Goal: Task Accomplishment & Management: Complete application form

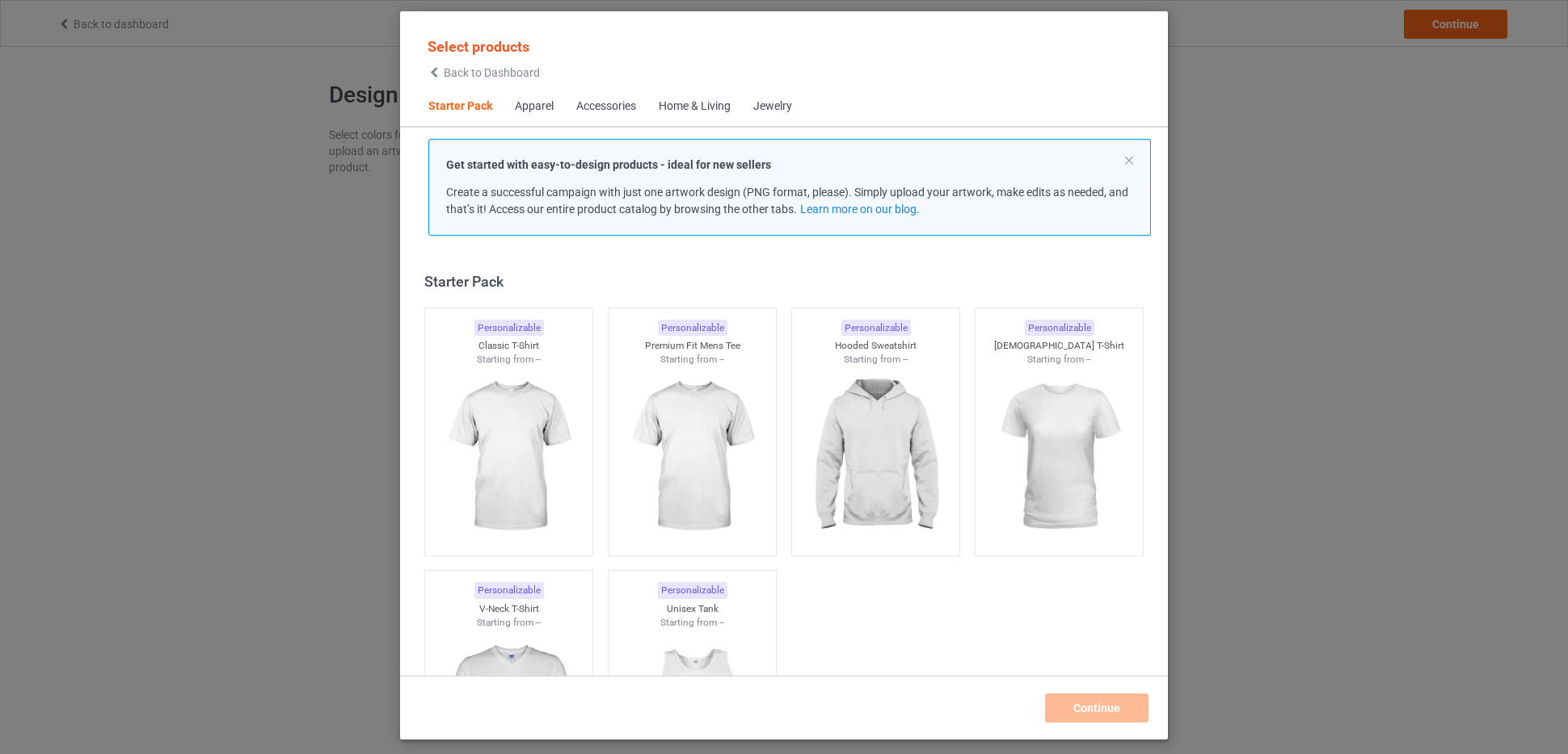
scroll to position [21, 0]
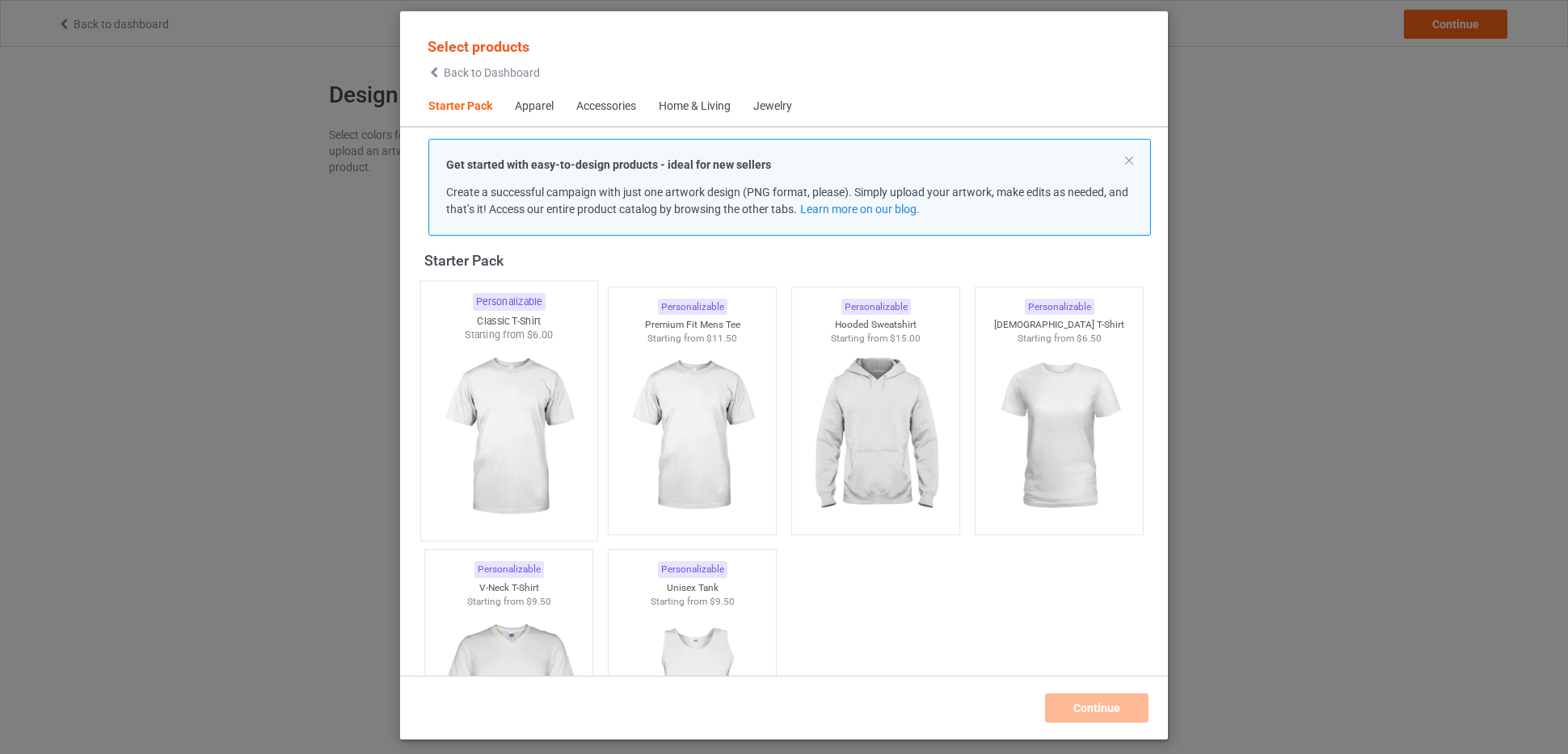
click at [523, 365] on img at bounding box center [509, 436] width 151 height 190
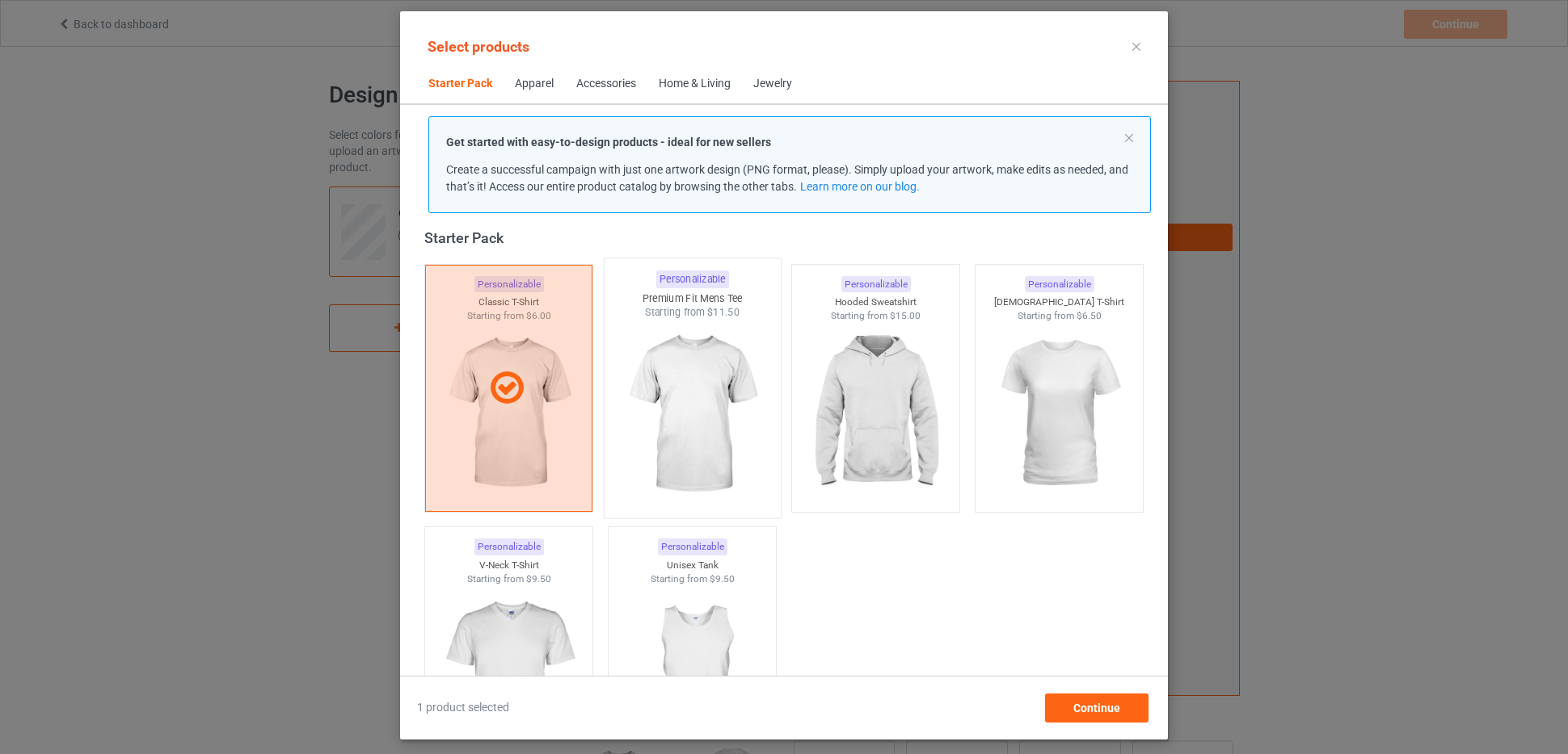
click at [665, 370] on img at bounding box center [692, 414] width 151 height 190
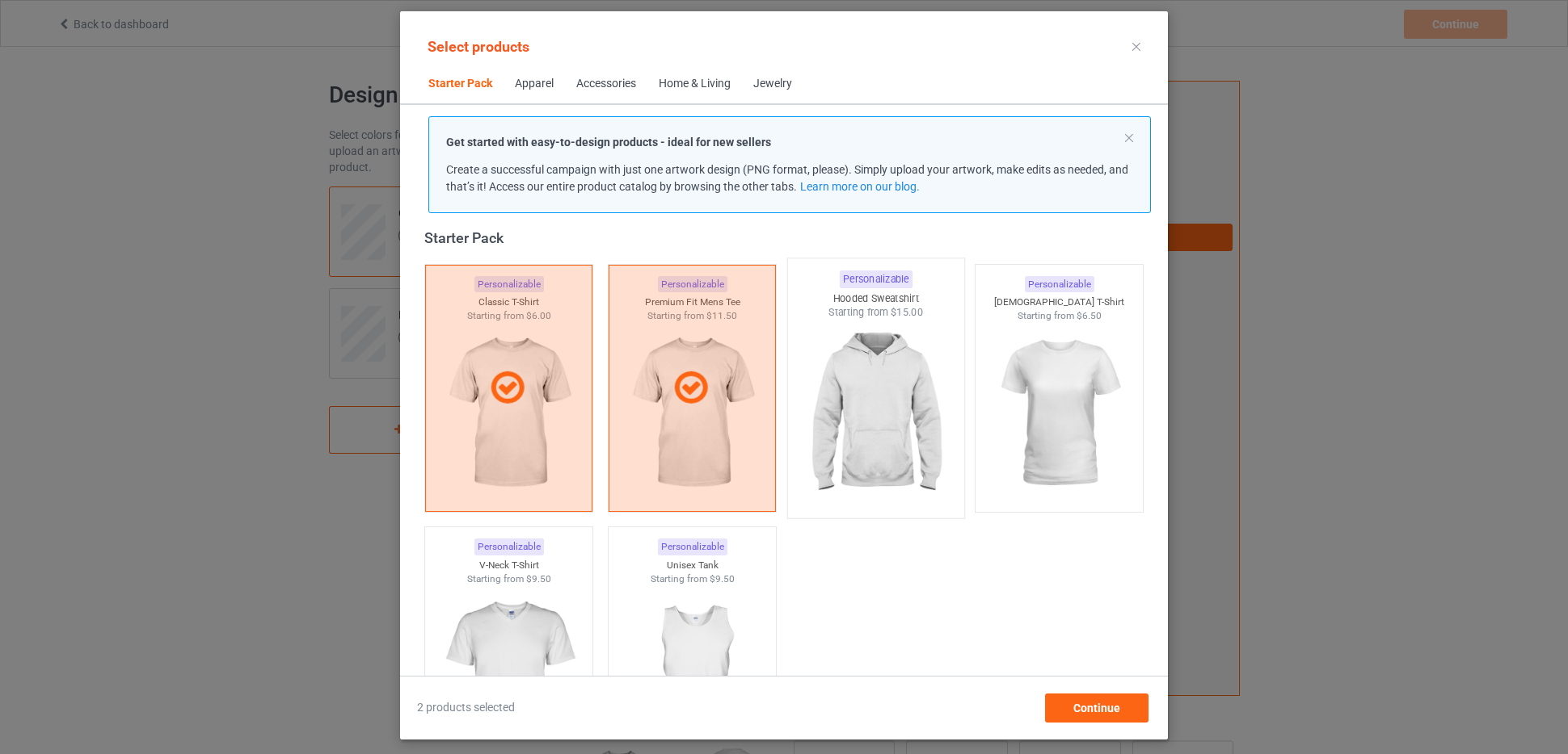
click at [856, 388] on img at bounding box center [874, 414] width 151 height 190
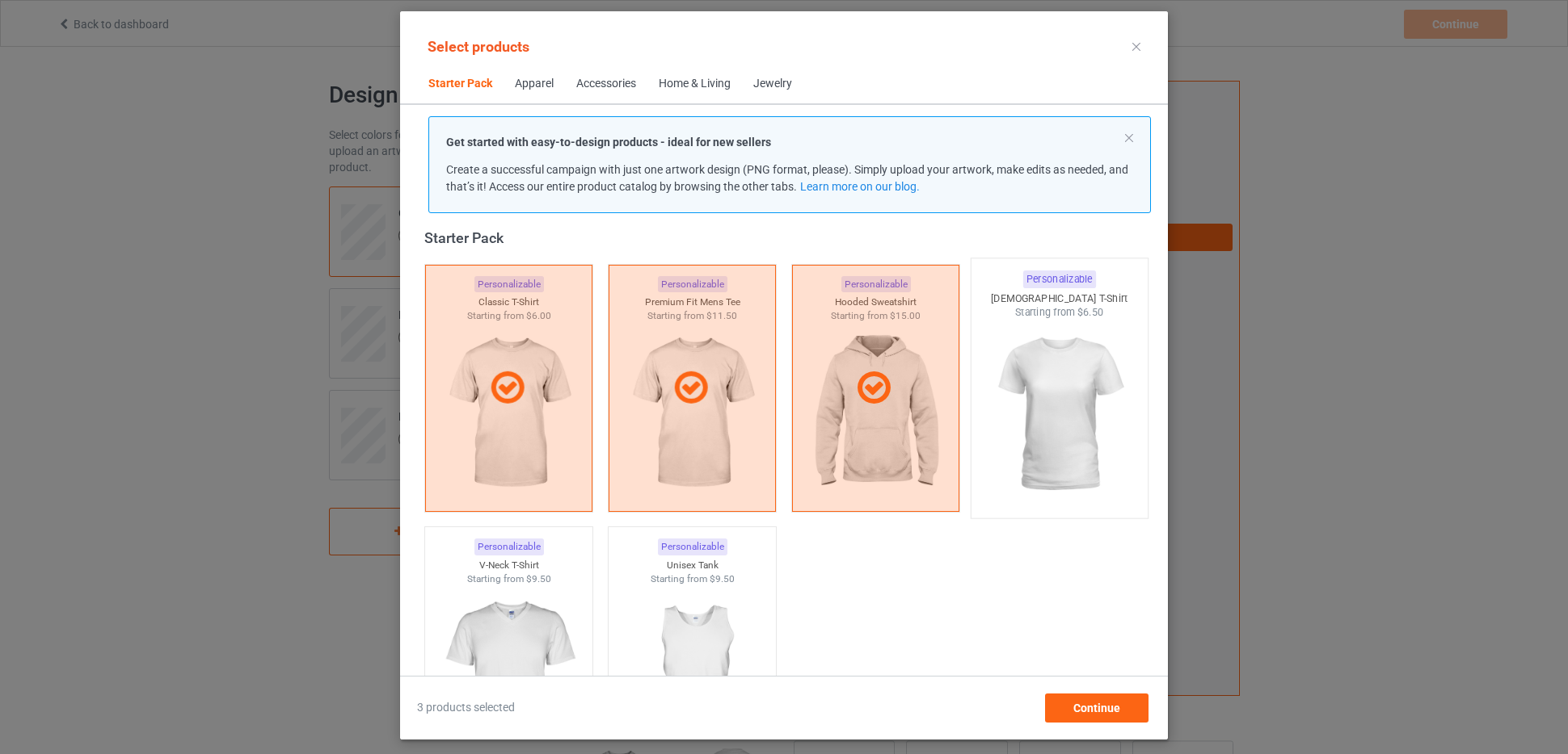
click at [1052, 400] on img at bounding box center [1058, 414] width 151 height 190
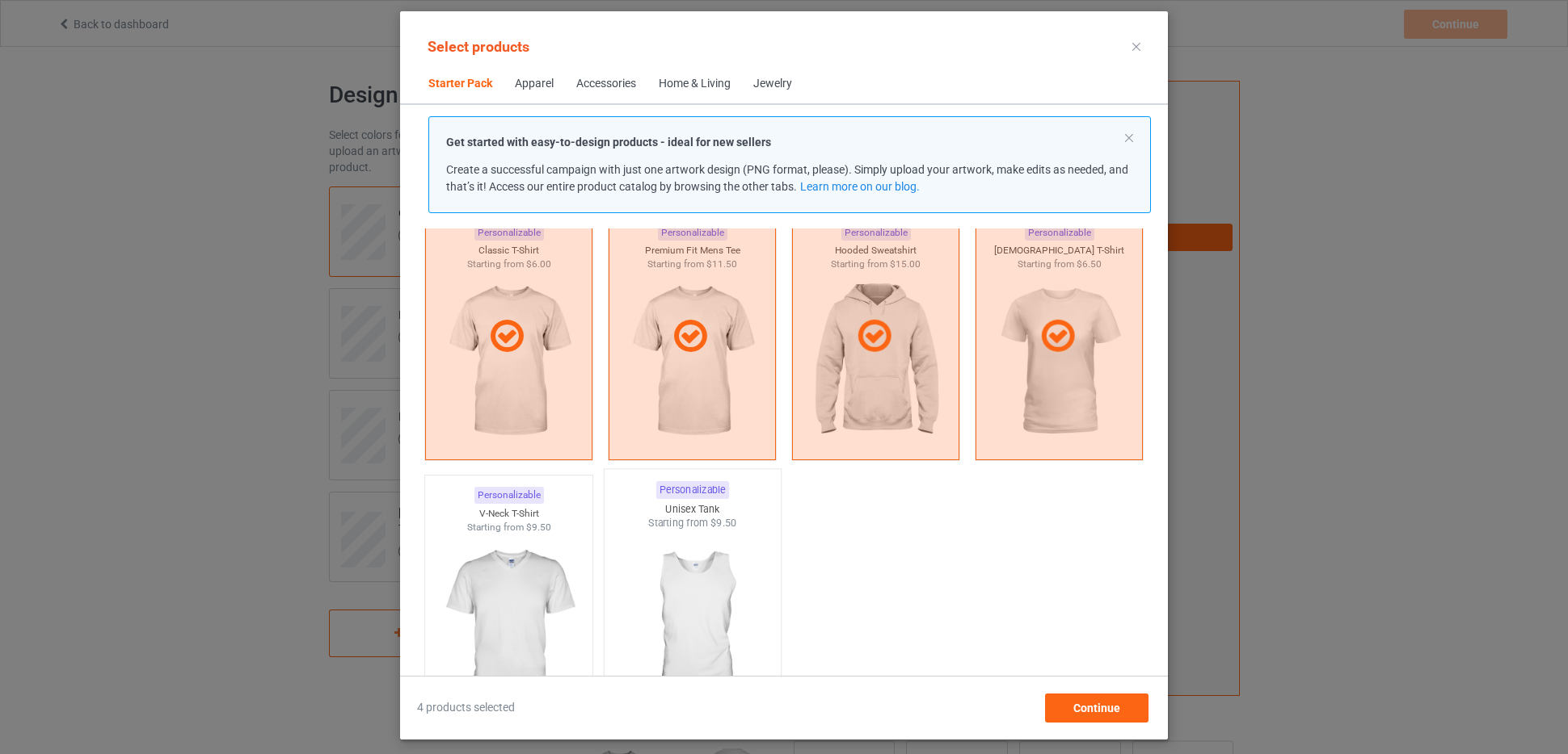
scroll to position [71, 0]
click at [706, 525] on div "Starting from $9.50" at bounding box center [693, 525] width 176 height 14
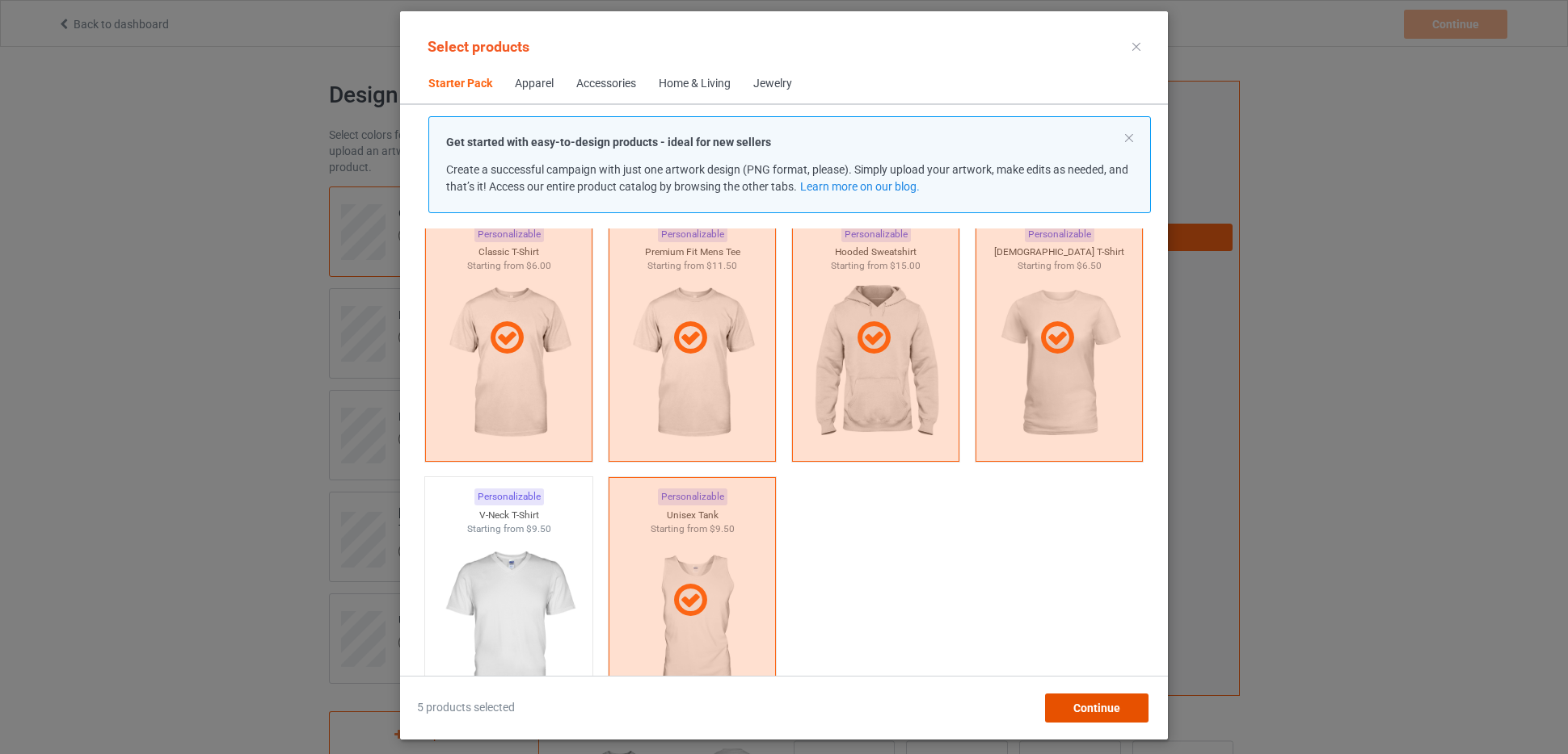
click at [1098, 707] on span "Continue" at bounding box center [1097, 708] width 47 height 13
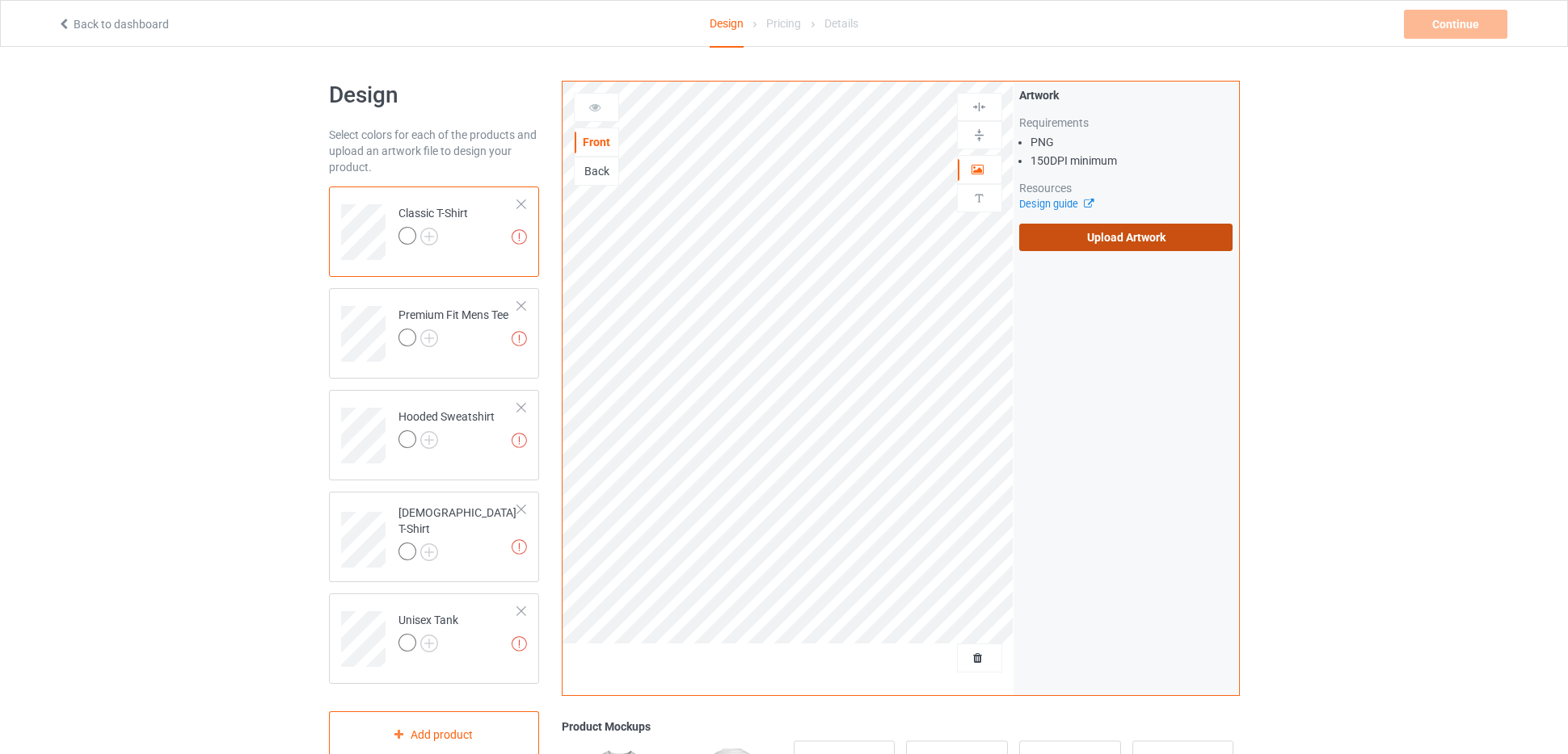
click at [1136, 241] on label "Upload Artwork" at bounding box center [1126, 238] width 214 height 28
click at [0, 0] on input "Upload Artwork" at bounding box center [0, 0] width 0 height 0
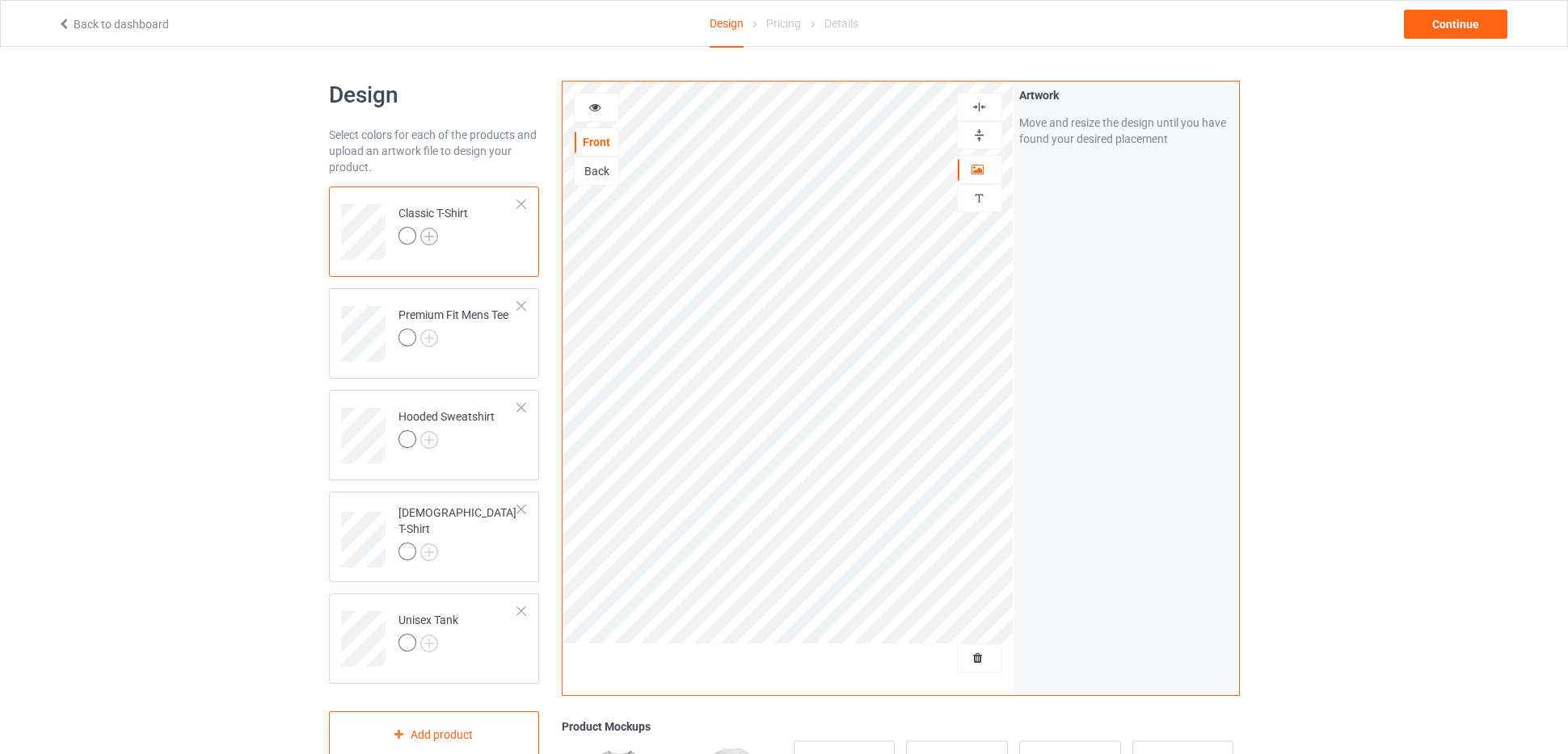
click at [433, 234] on img at bounding box center [429, 237] width 18 height 18
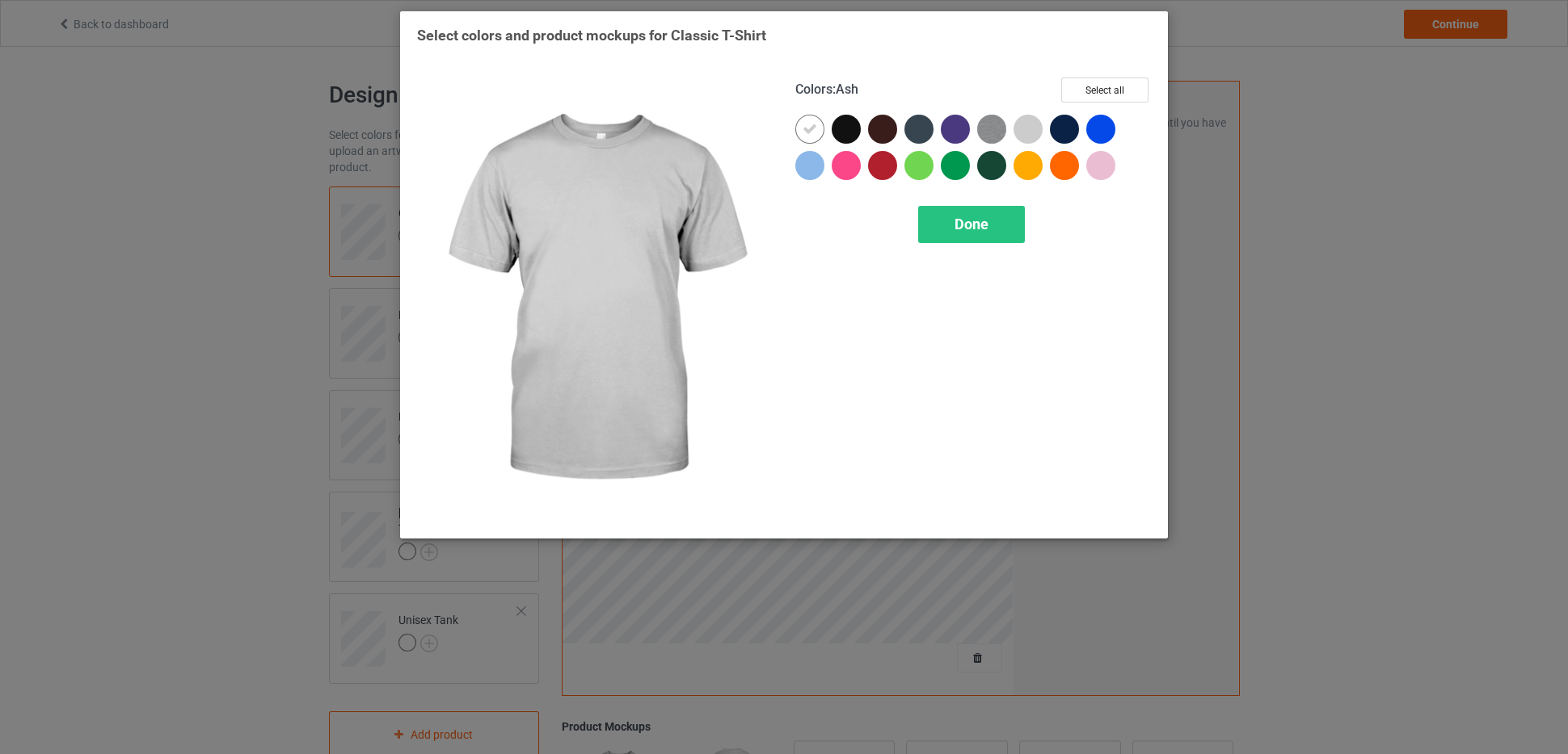
click at [1029, 128] on div at bounding box center [1028, 130] width 30 height 29
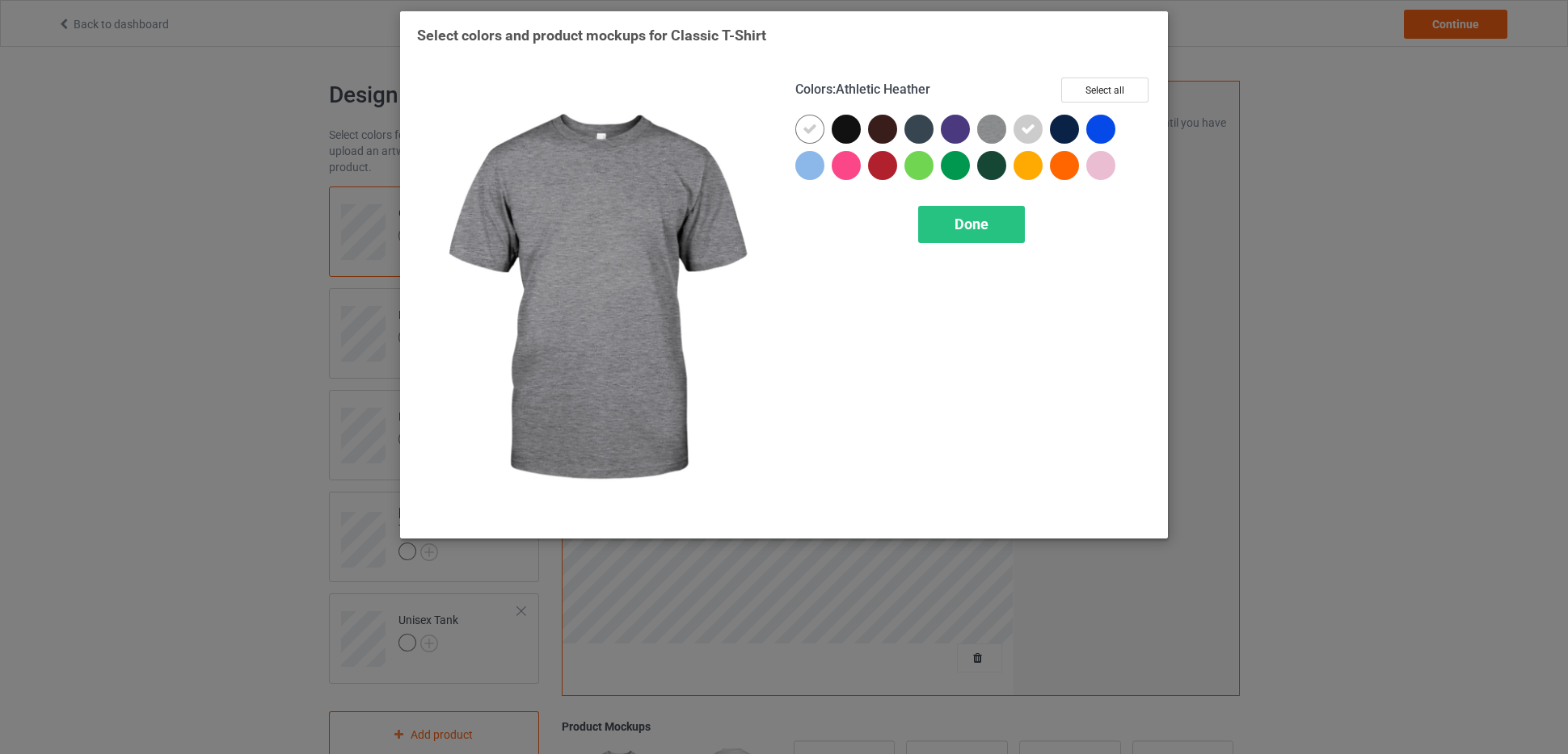
click at [990, 125] on img at bounding box center [992, 130] width 30 height 29
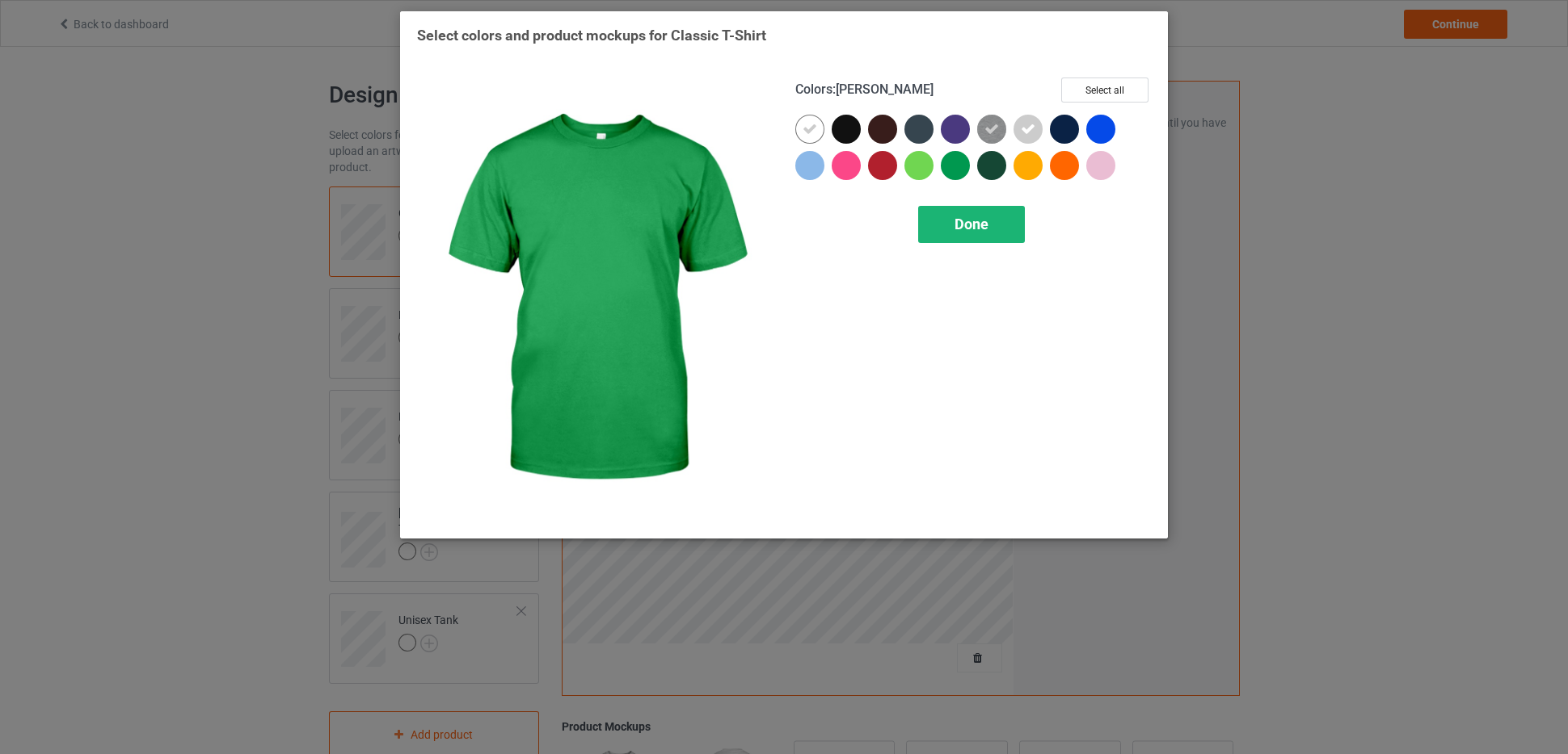
click at [990, 227] on div "Done" at bounding box center [971, 224] width 106 height 37
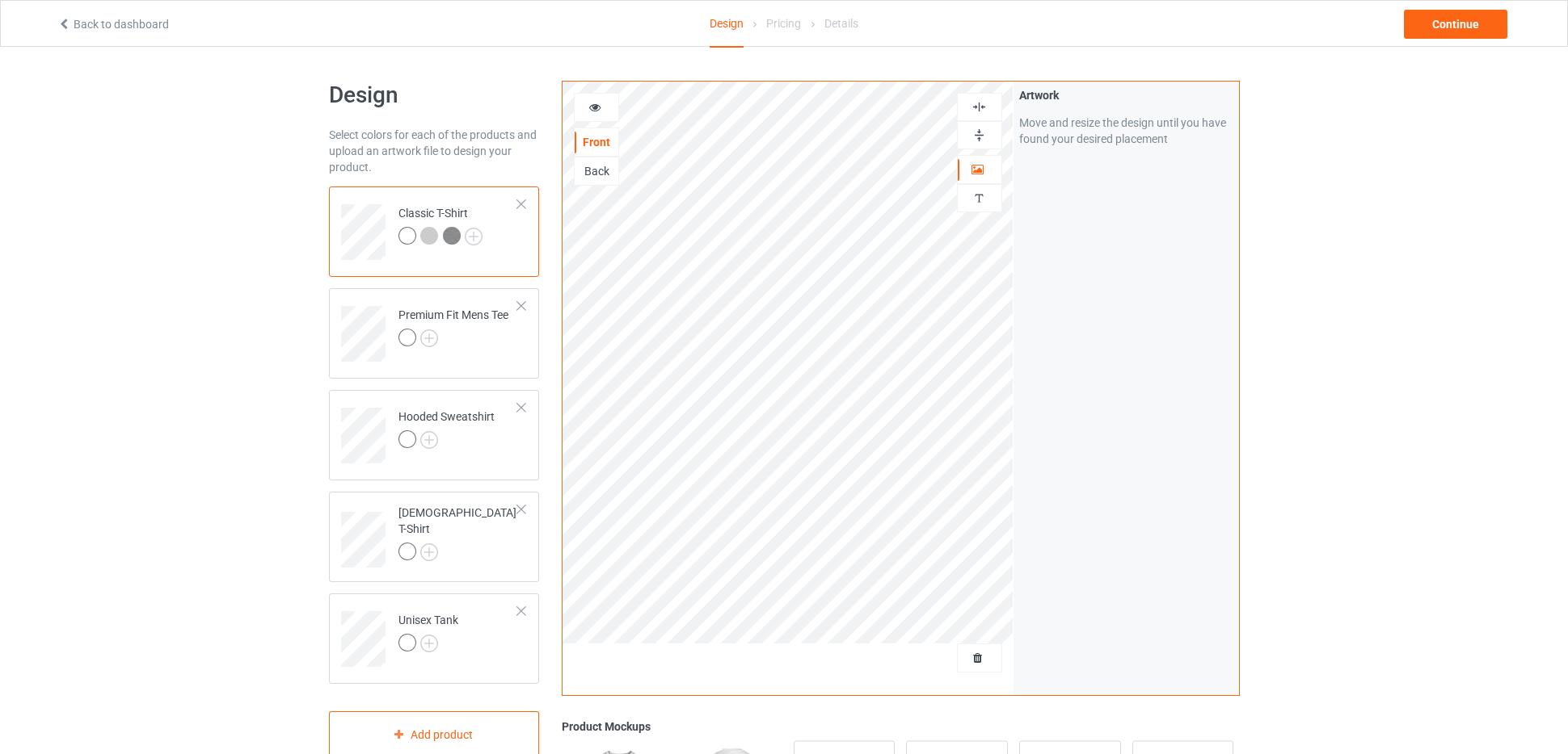
click at [592, 114] on div at bounding box center [596, 107] width 43 height 16
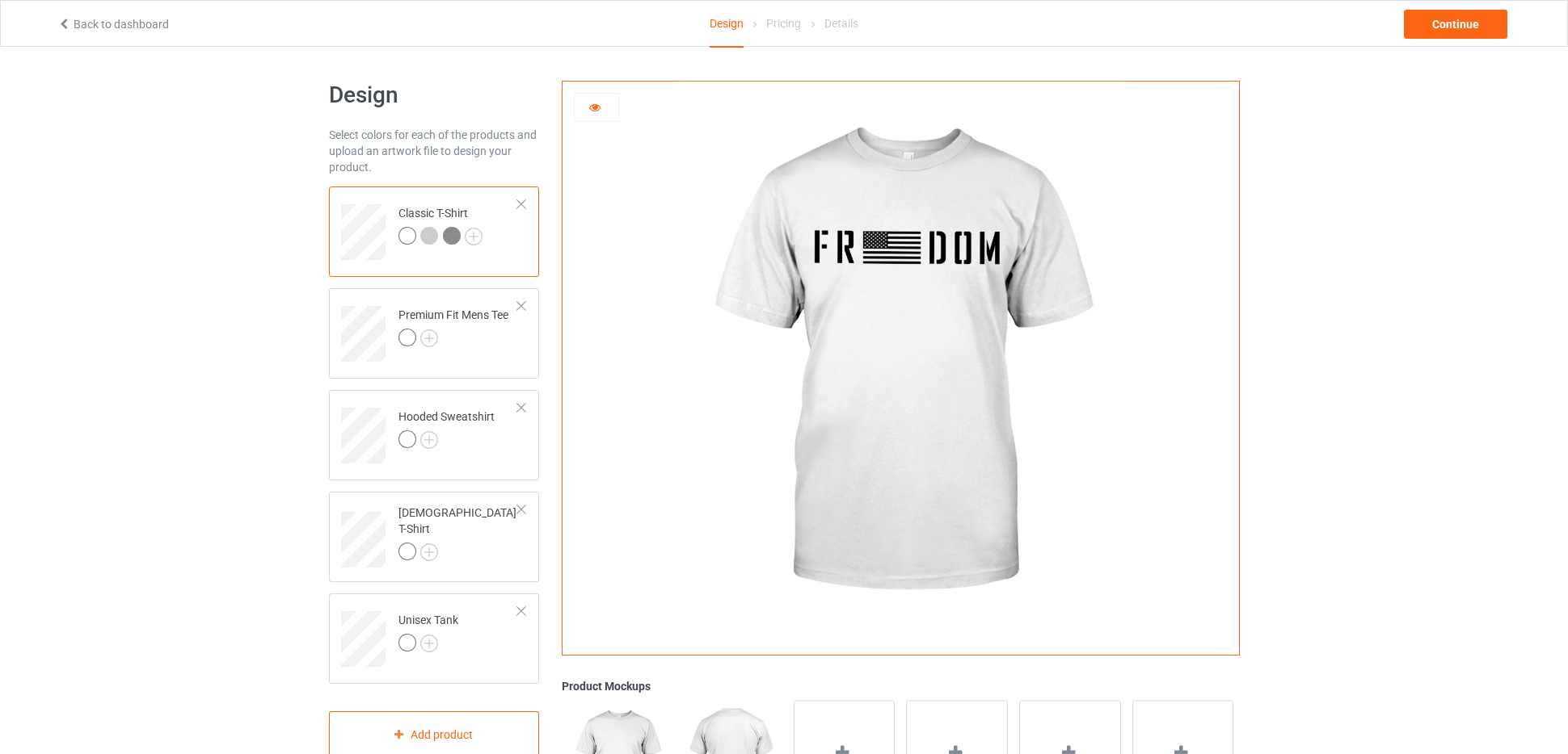
click at [430, 233] on div at bounding box center [429, 236] width 18 height 18
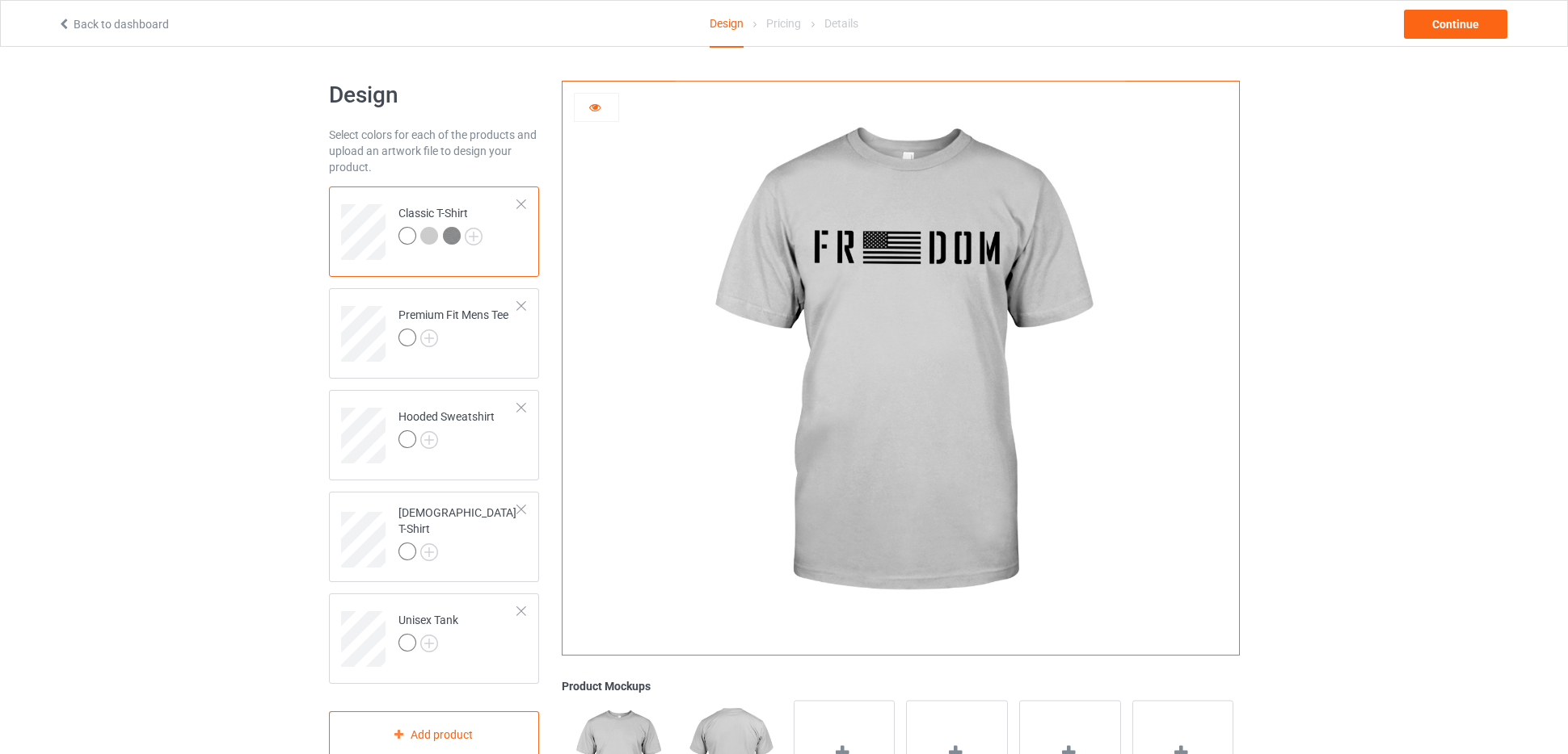
click at [451, 233] on img at bounding box center [452, 236] width 18 height 18
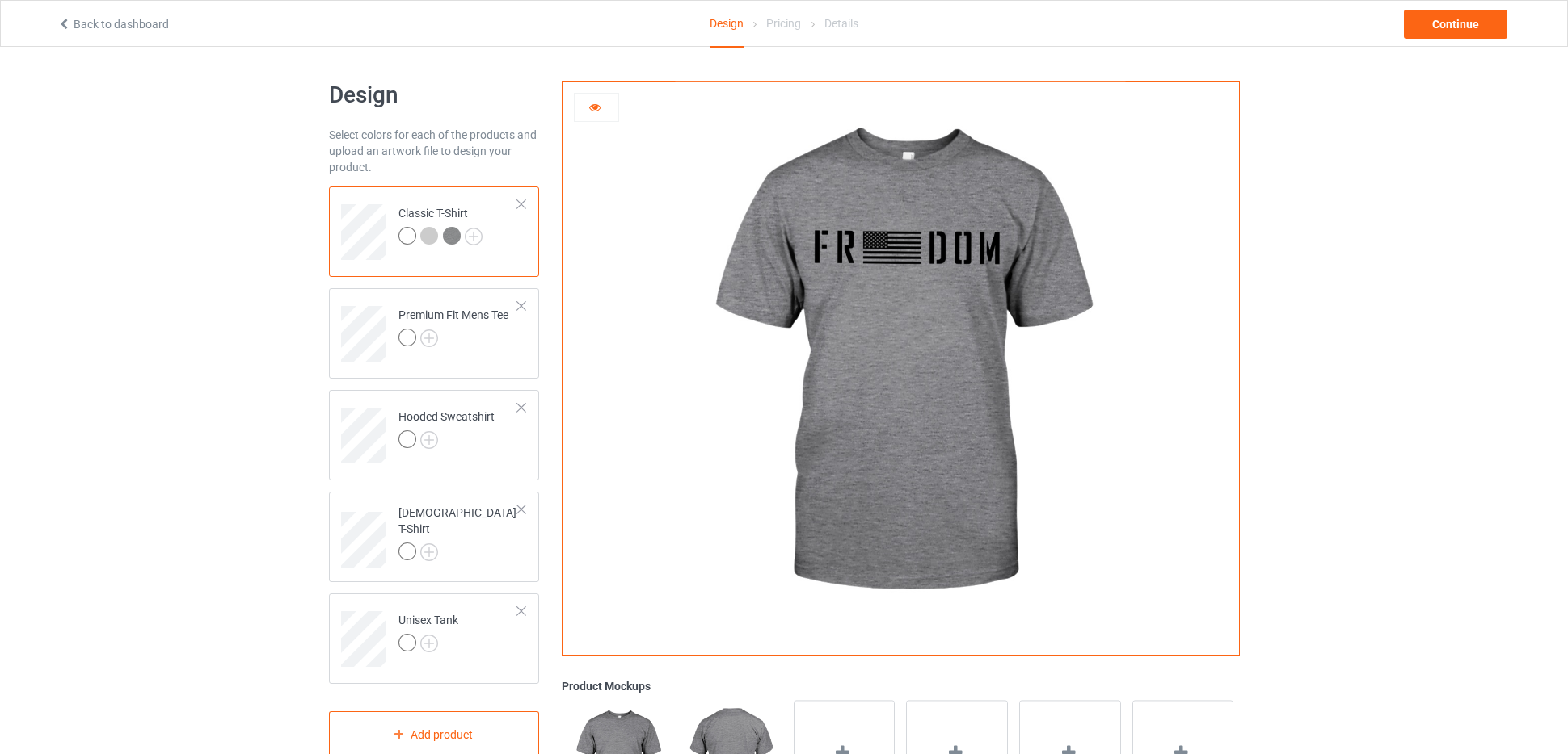
click at [405, 232] on div at bounding box center [407, 236] width 18 height 18
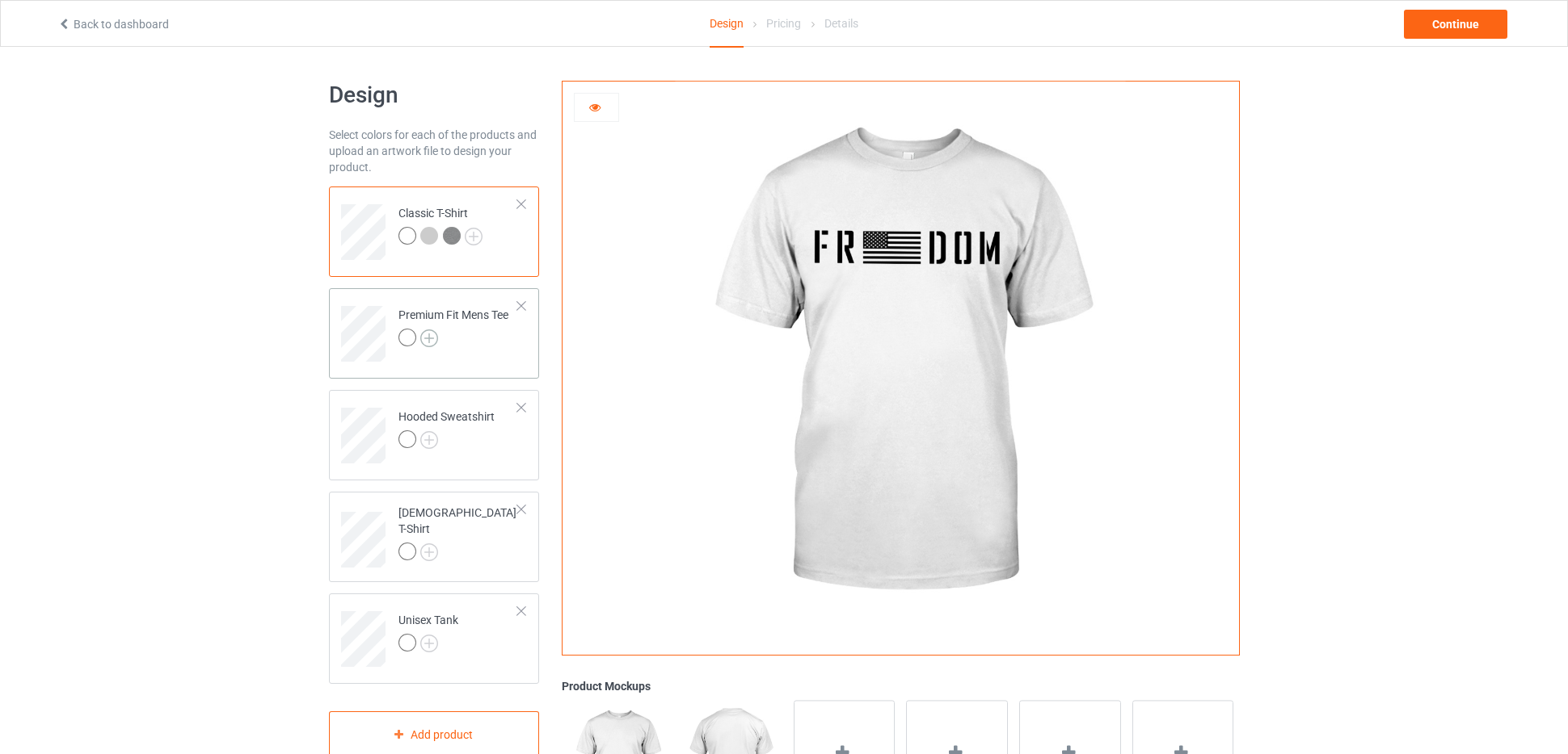
click at [433, 334] on img at bounding box center [429, 338] width 18 height 18
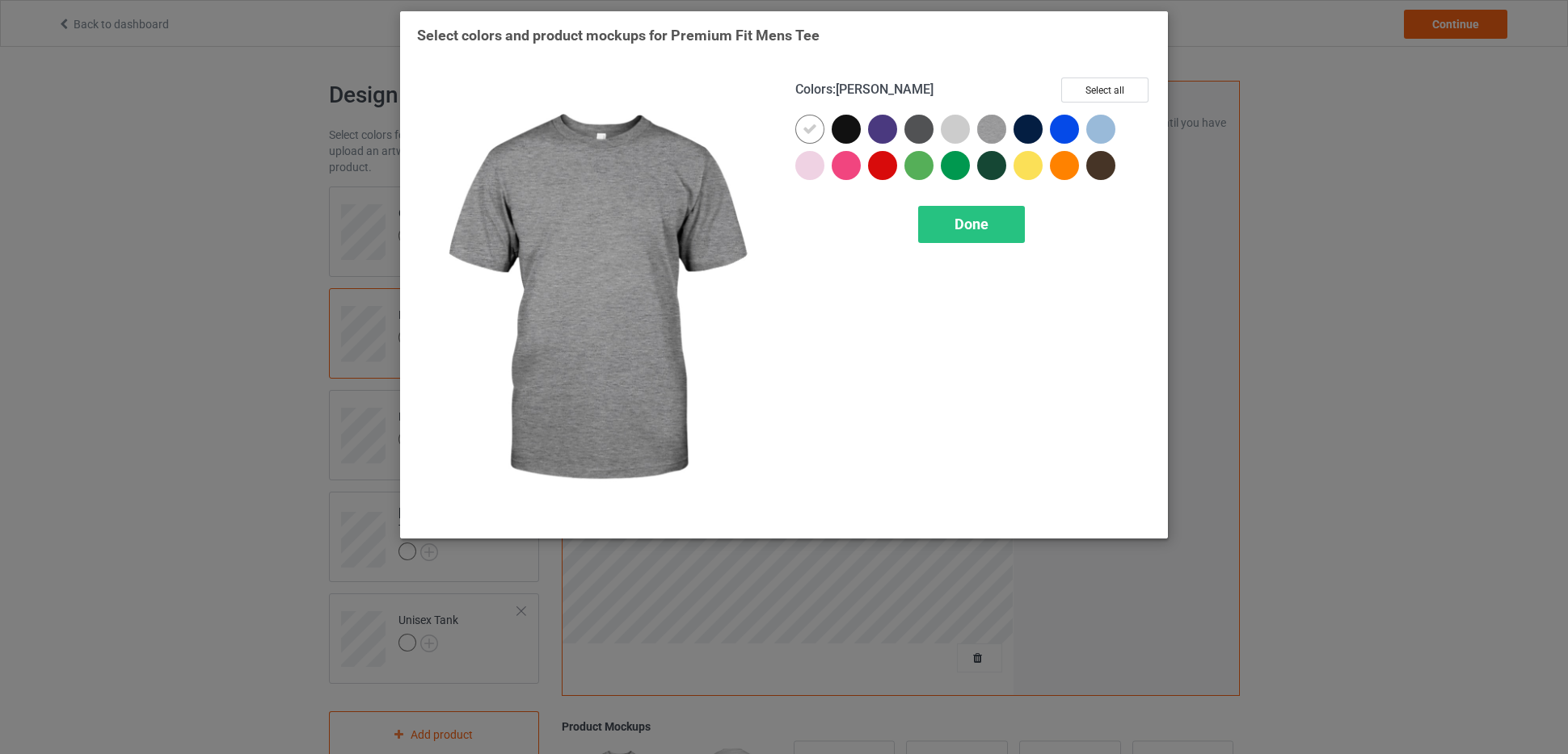
click at [991, 129] on img at bounding box center [992, 130] width 30 height 29
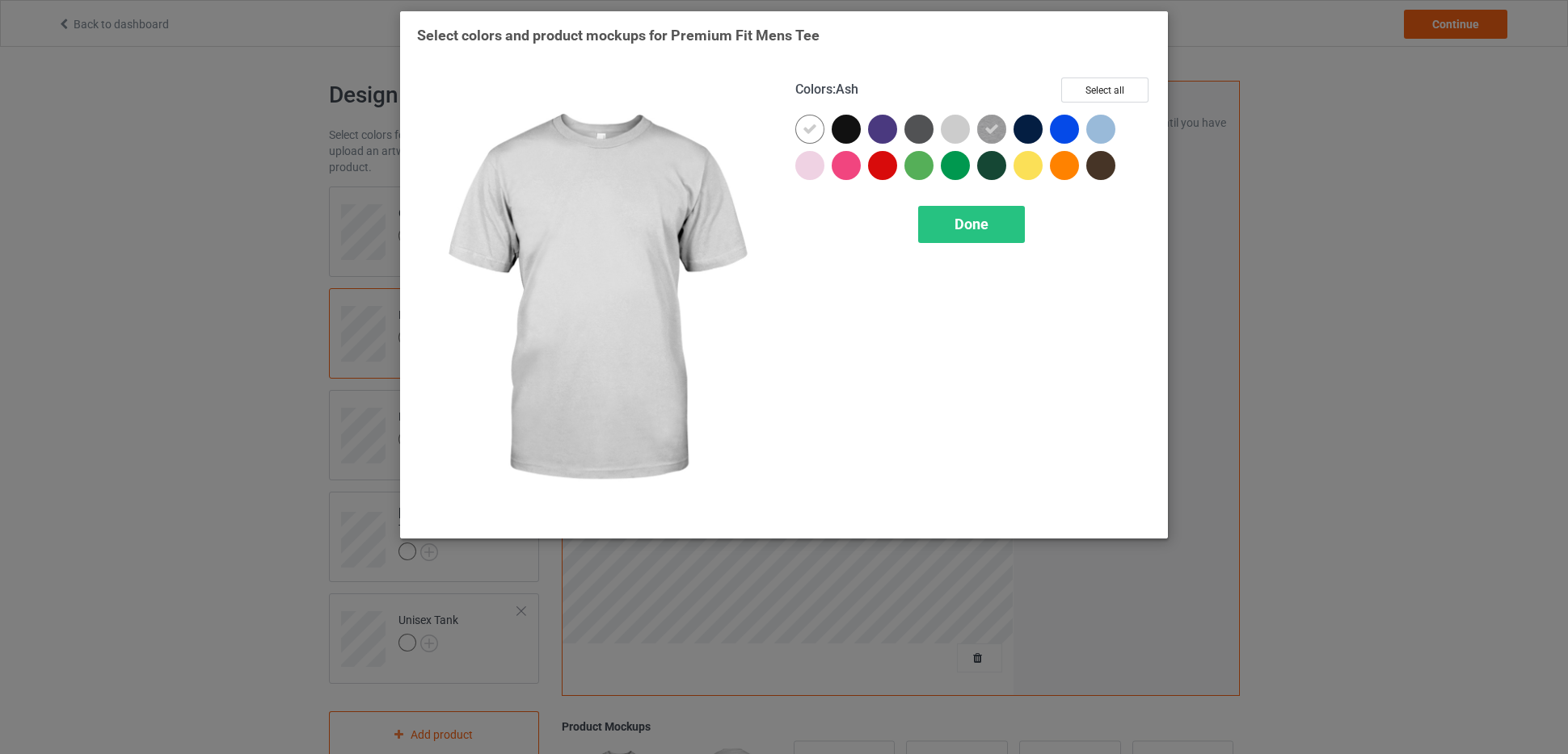
click at [960, 129] on div at bounding box center [955, 130] width 30 height 29
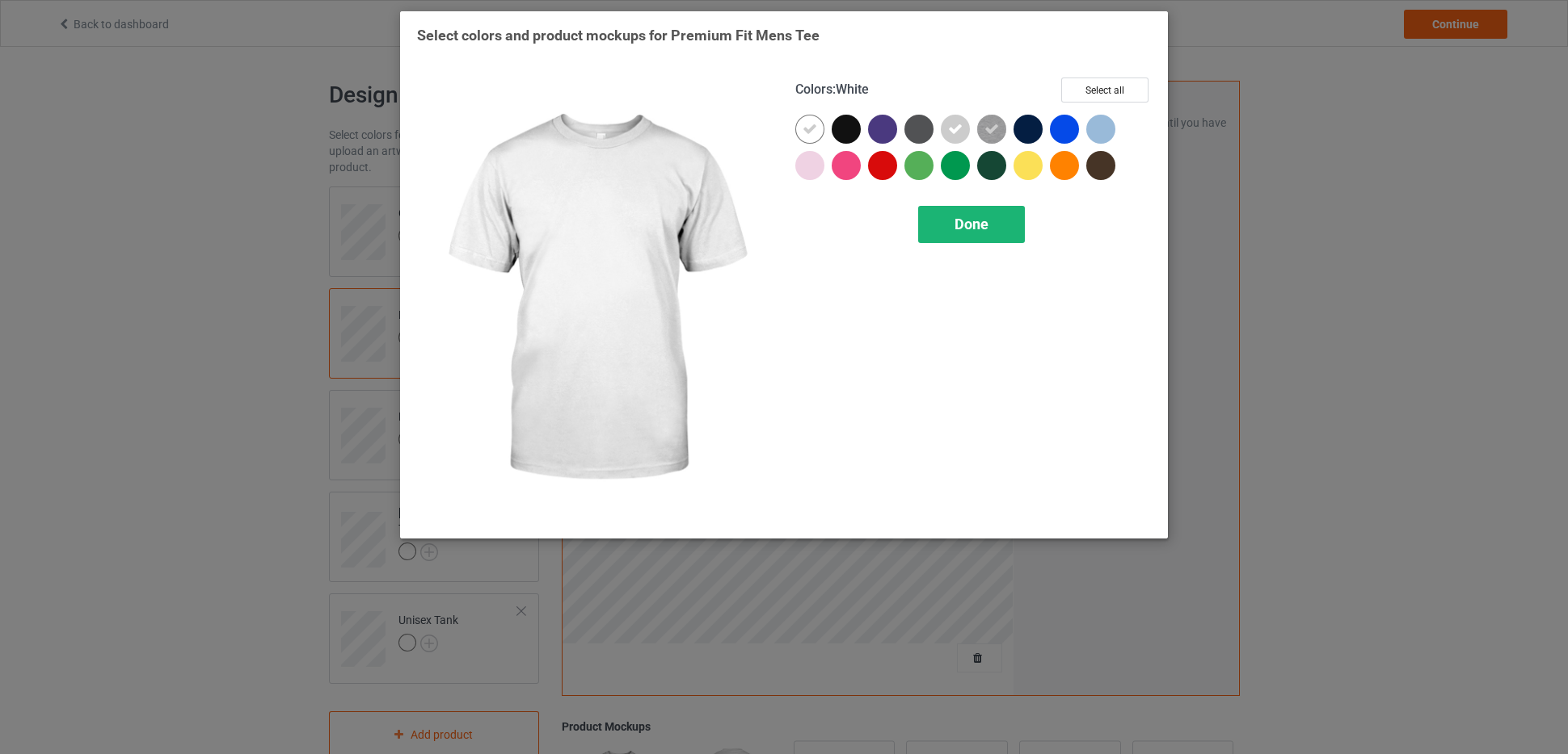
click at [966, 228] on span "Done" at bounding box center [971, 223] width 34 height 17
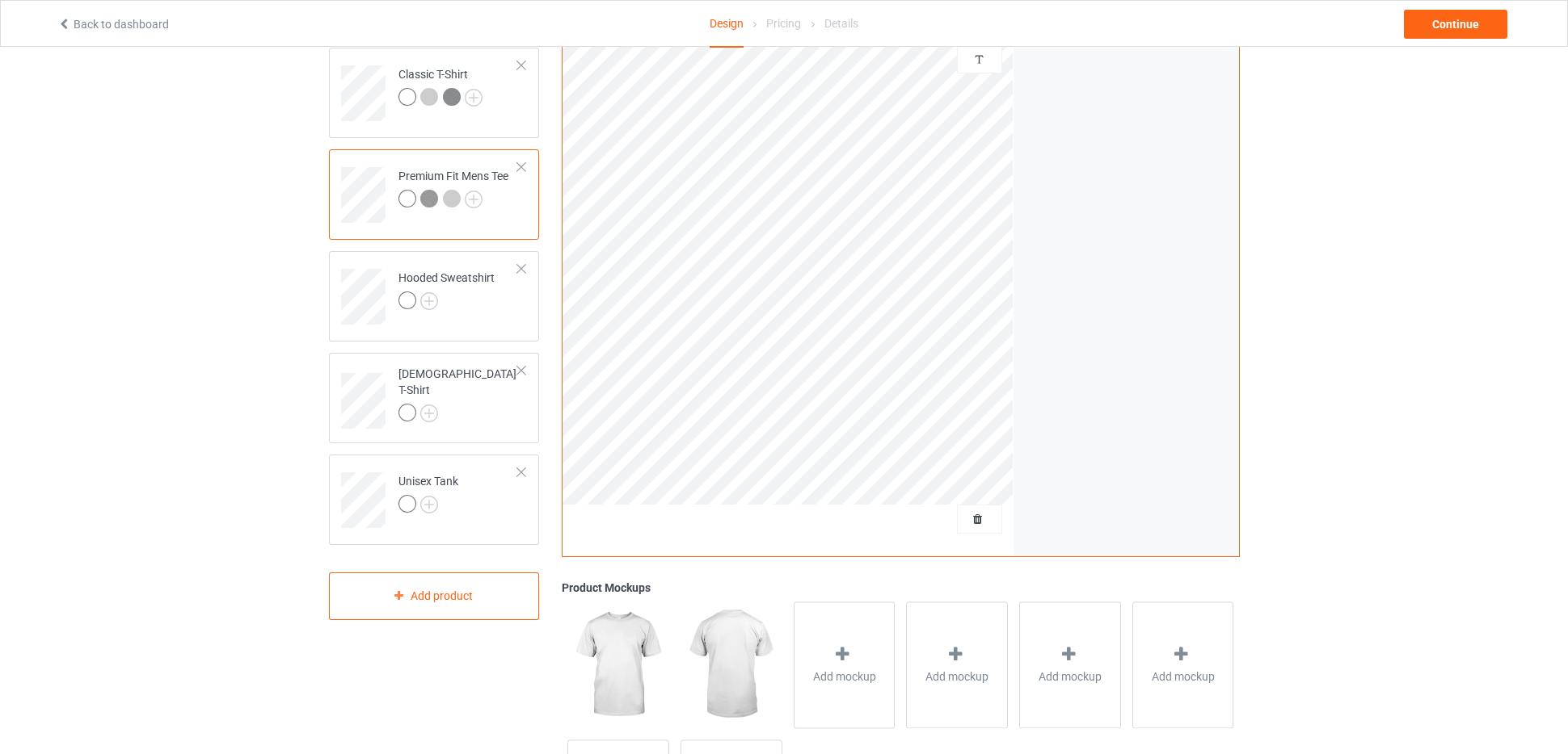
scroll to position [140, 0]
click at [427, 306] on img at bounding box center [429, 301] width 18 height 18
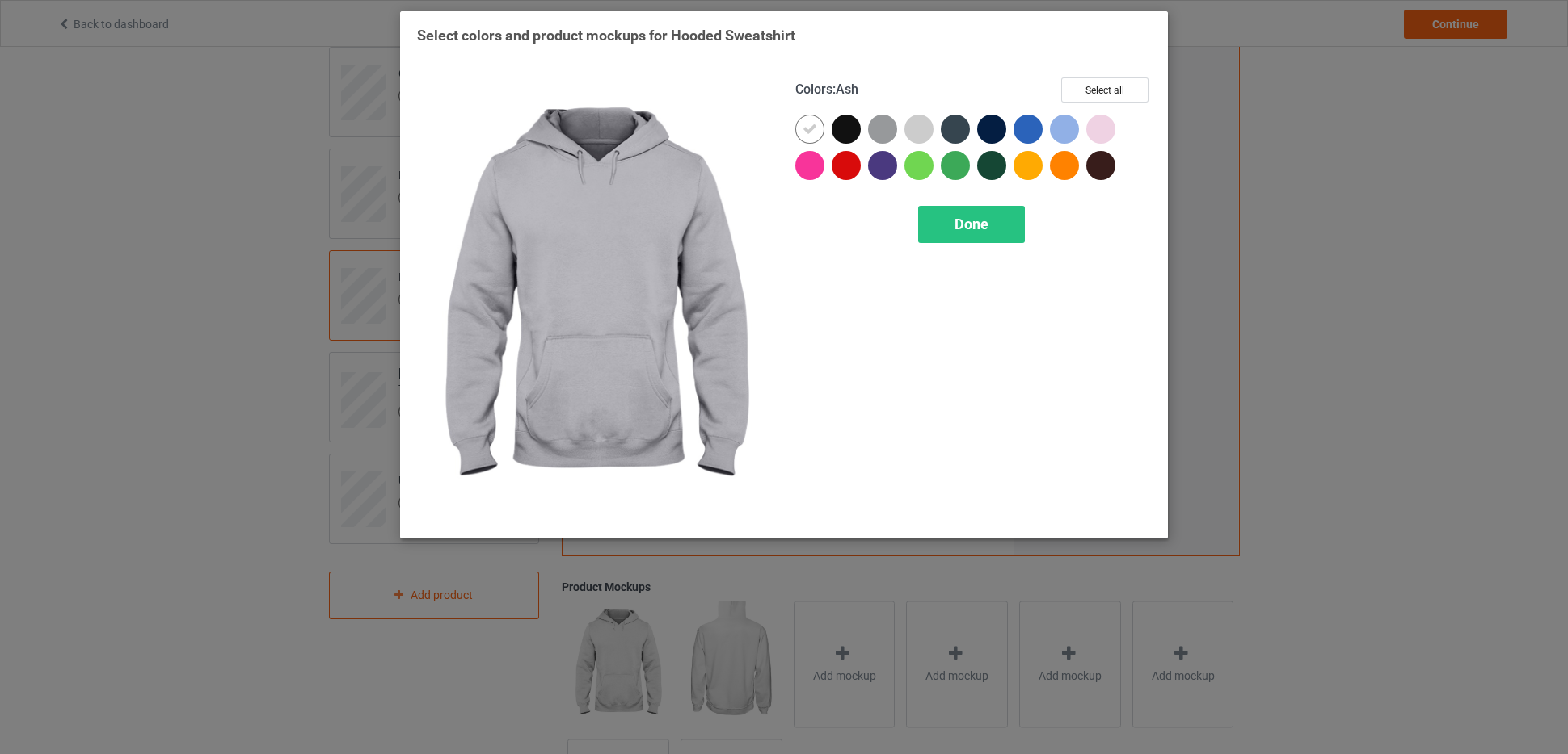
drag, startPoint x: 915, startPoint y: 129, endPoint x: 897, endPoint y: 131, distance: 18.1
click at [915, 129] on div at bounding box center [919, 130] width 30 height 29
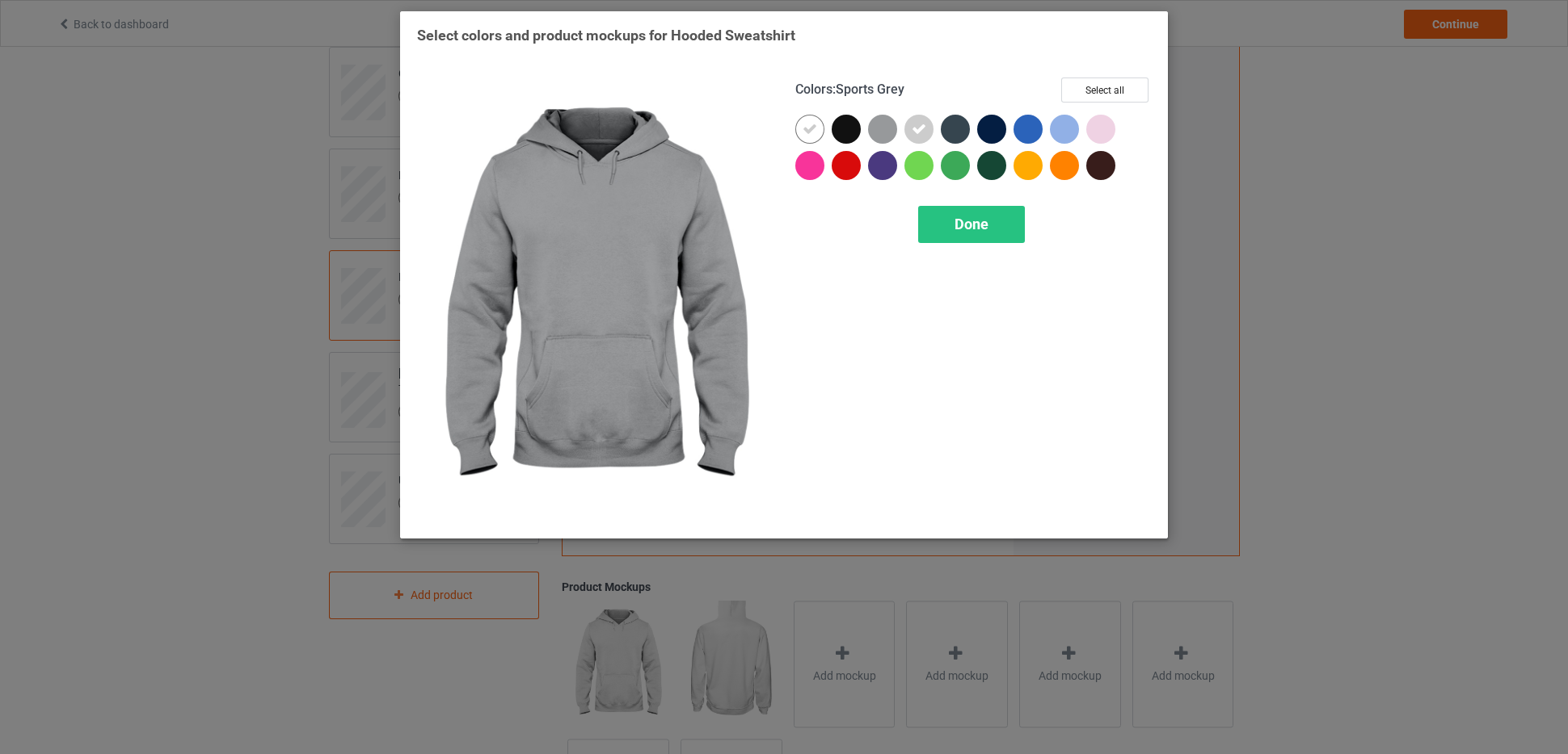
click at [889, 130] on div at bounding box center [882, 130] width 30 height 29
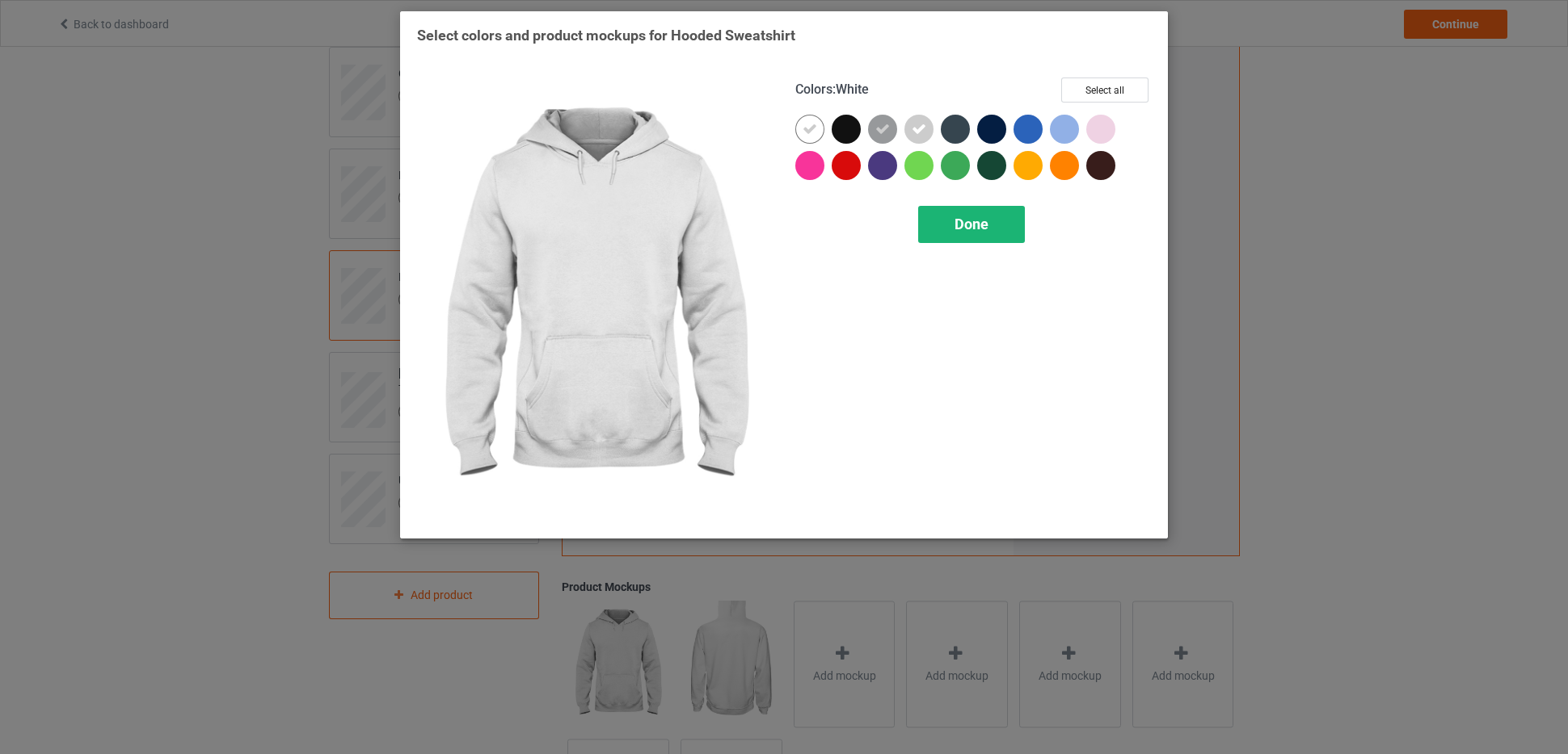
click at [935, 228] on div "Done" at bounding box center [971, 224] width 106 height 37
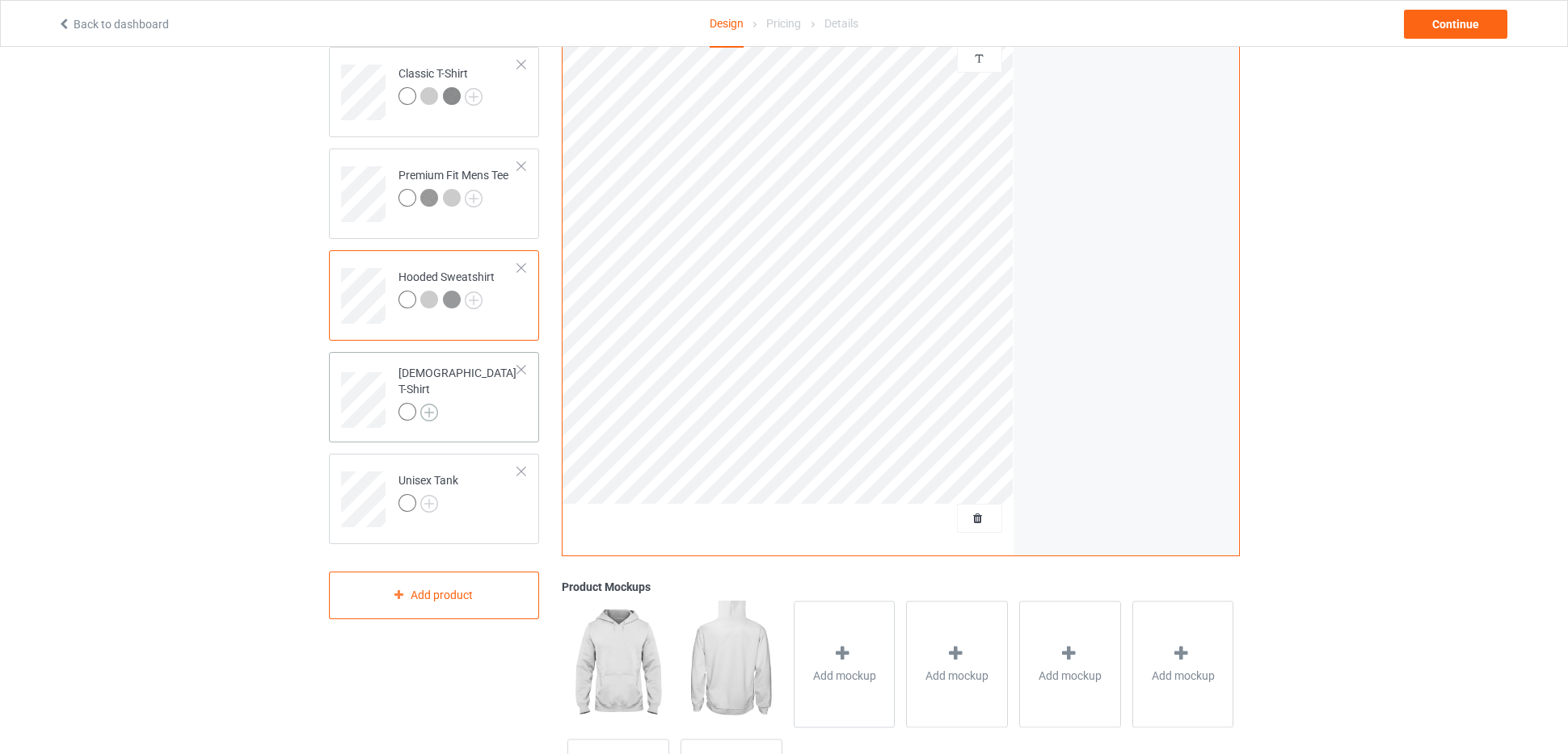
click at [436, 404] on img at bounding box center [429, 413] width 18 height 18
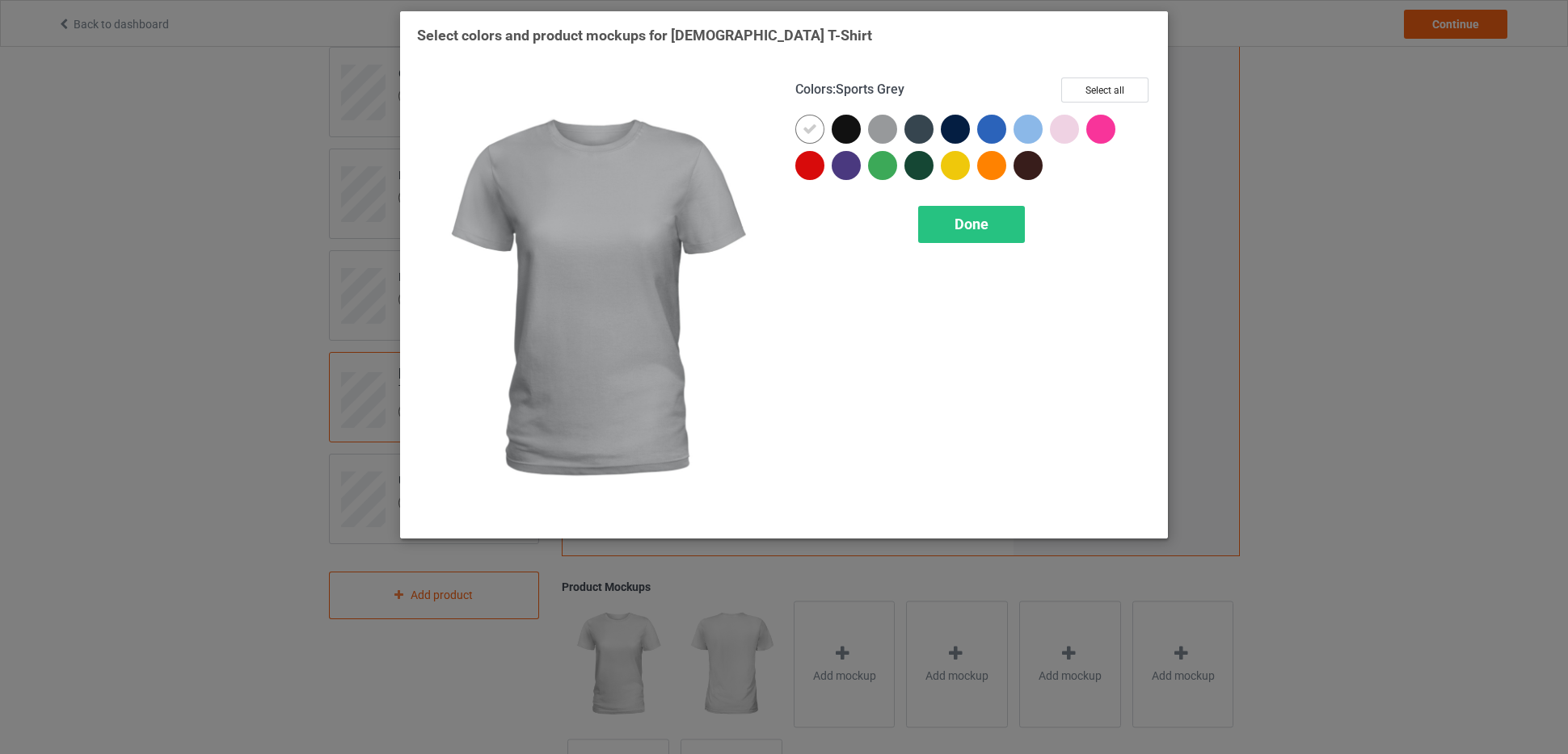
click at [889, 119] on div at bounding box center [882, 130] width 30 height 29
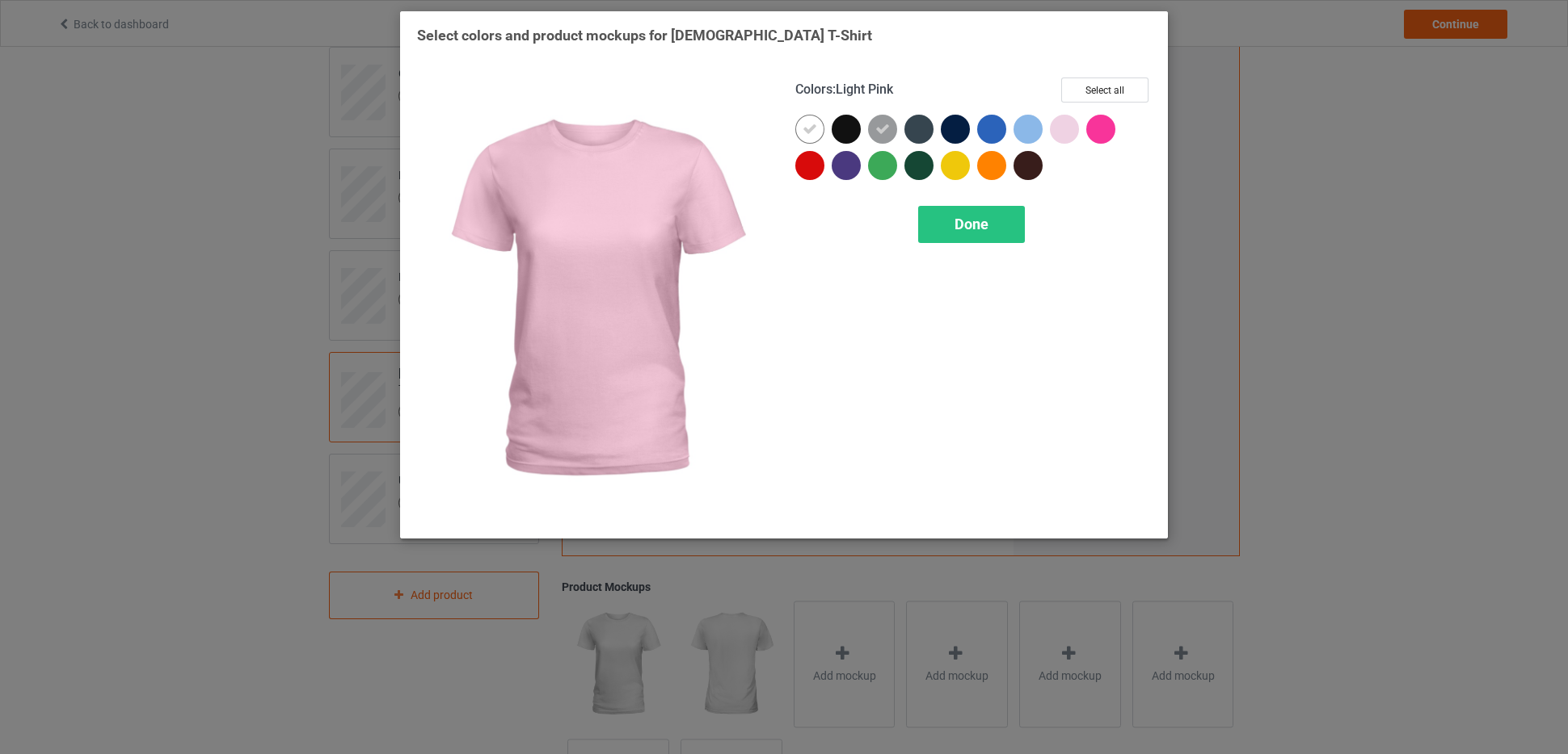
click at [1068, 130] on div at bounding box center [1064, 130] width 30 height 29
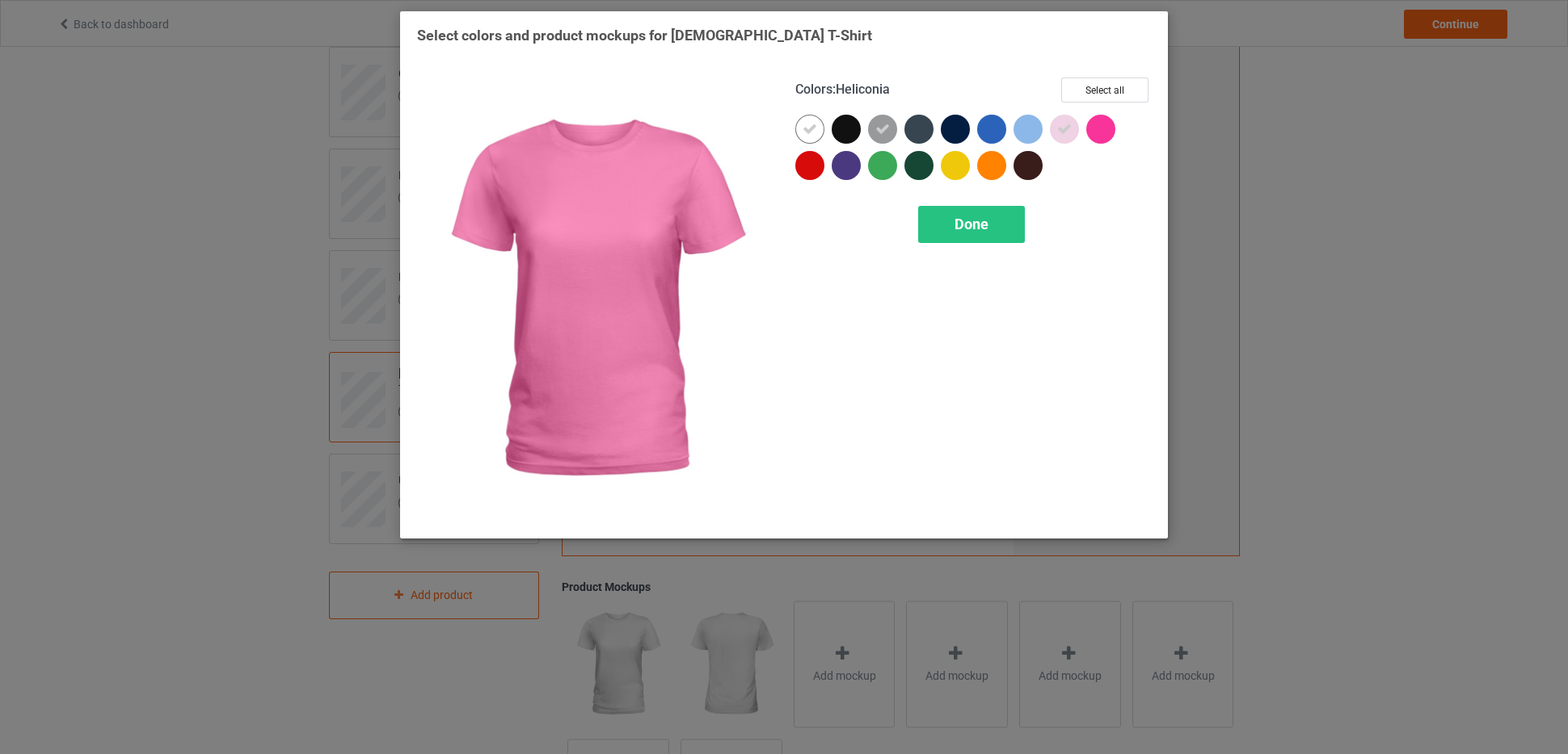
click at [1099, 134] on div at bounding box center [1101, 130] width 30 height 29
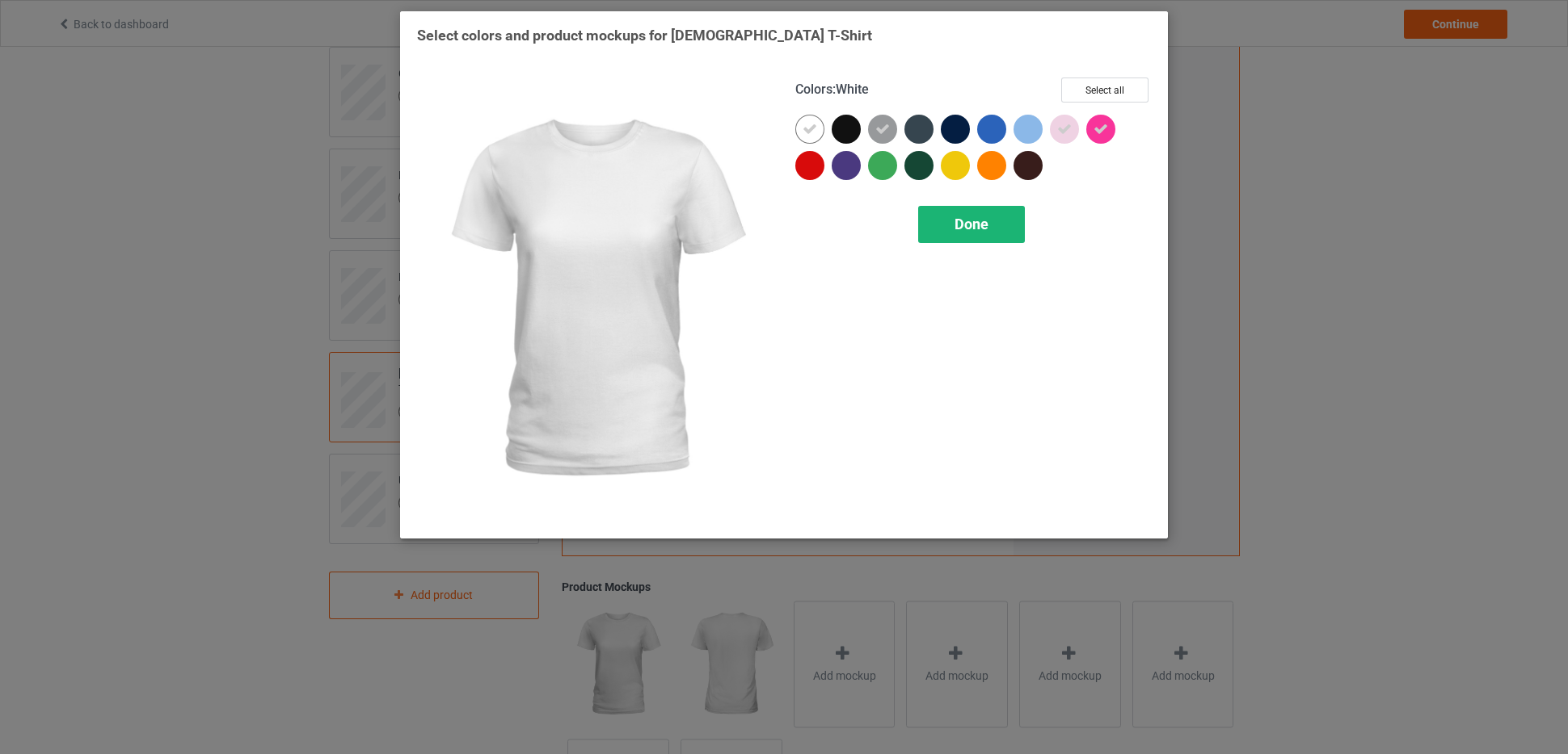
click at [975, 230] on span "Done" at bounding box center [971, 223] width 34 height 17
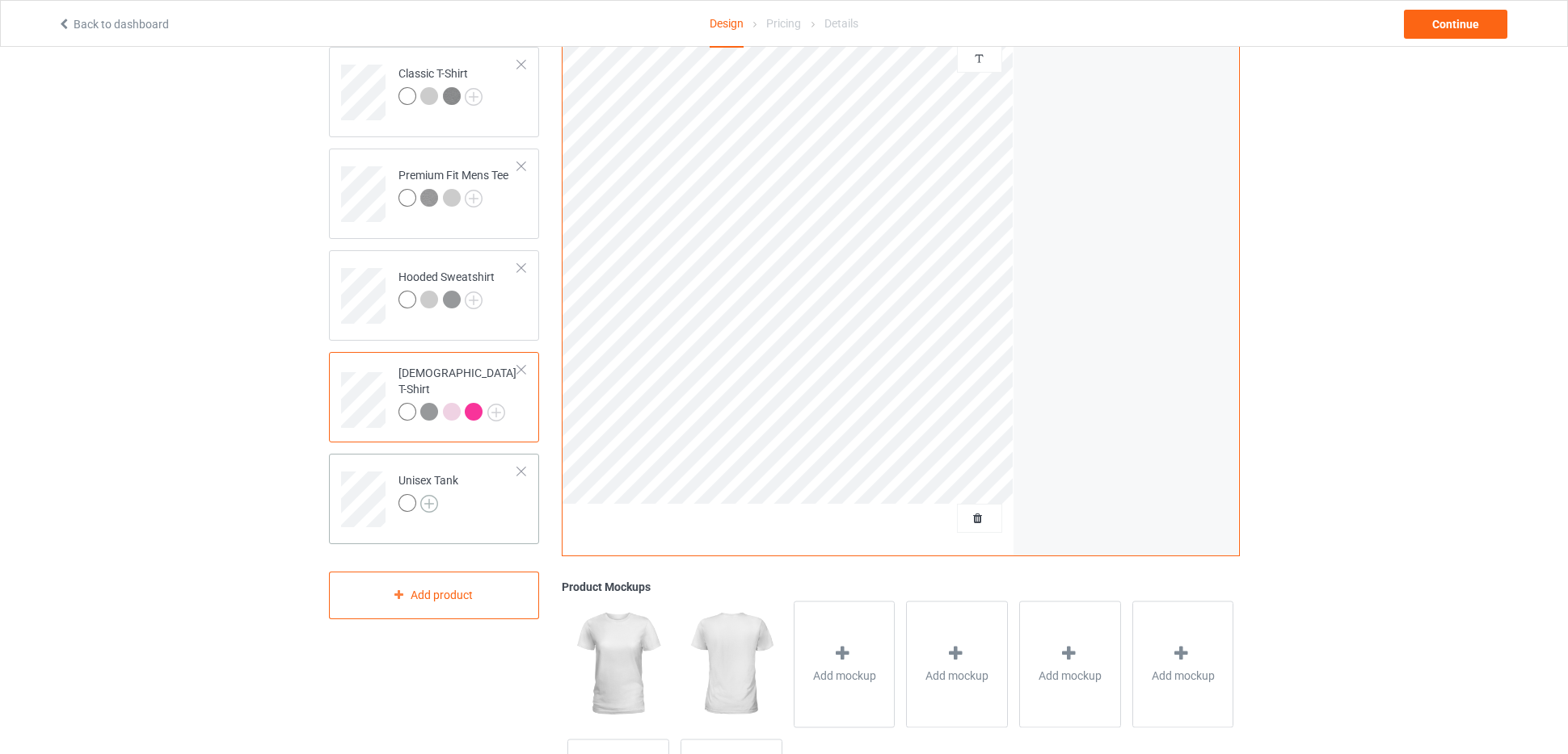
click at [429, 503] on img at bounding box center [429, 504] width 18 height 18
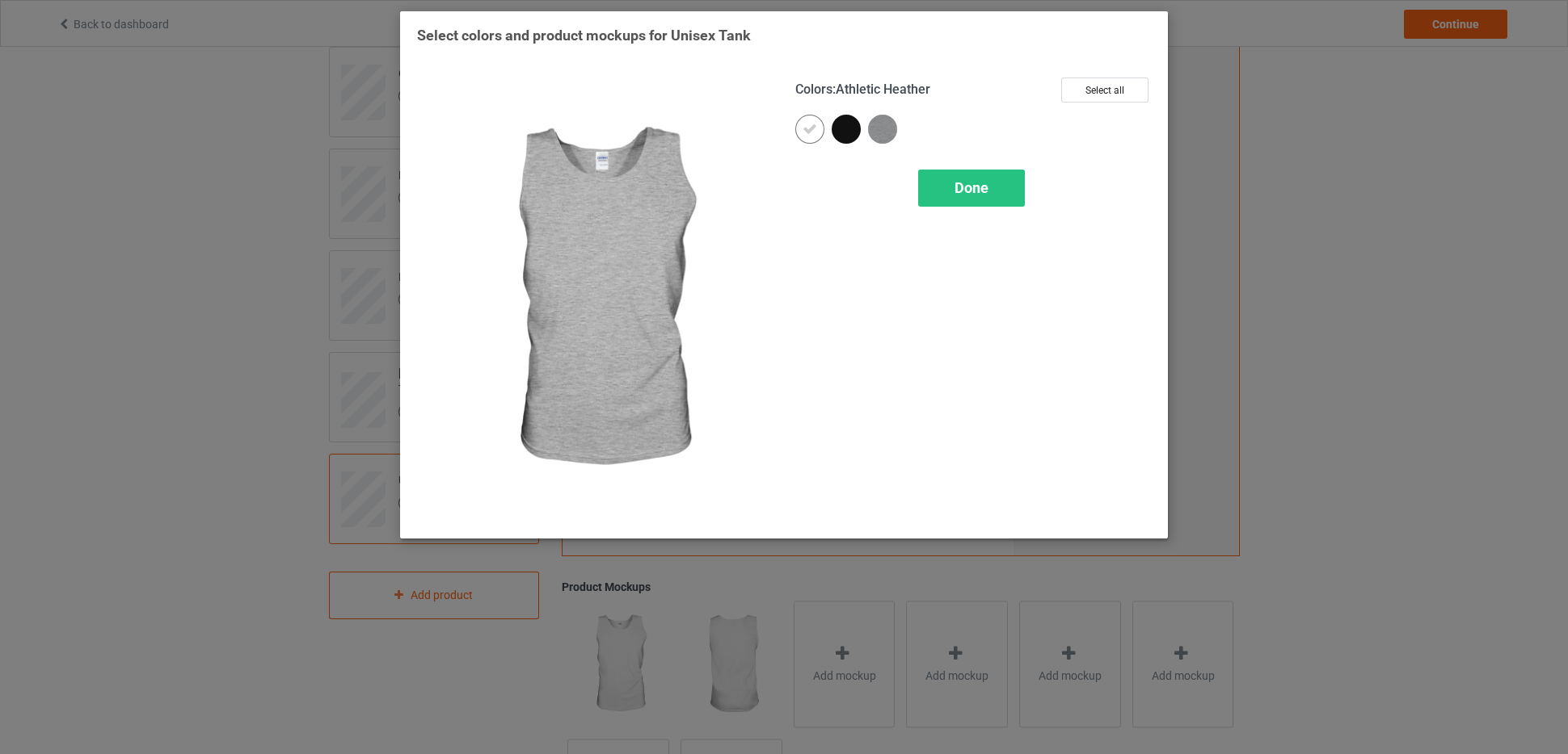
click at [894, 132] on img at bounding box center [882, 130] width 30 height 29
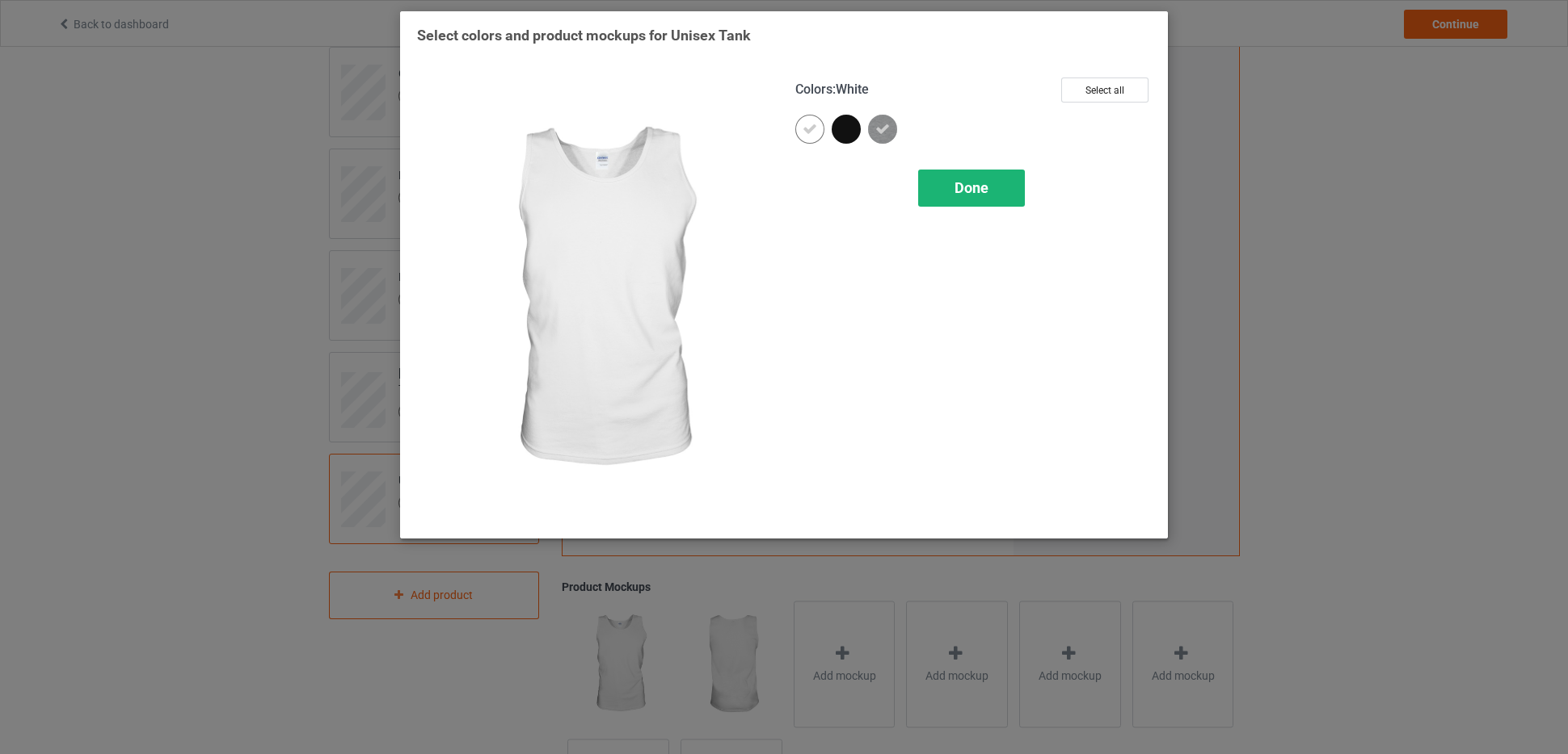
click at [964, 197] on div "Done" at bounding box center [971, 189] width 106 height 37
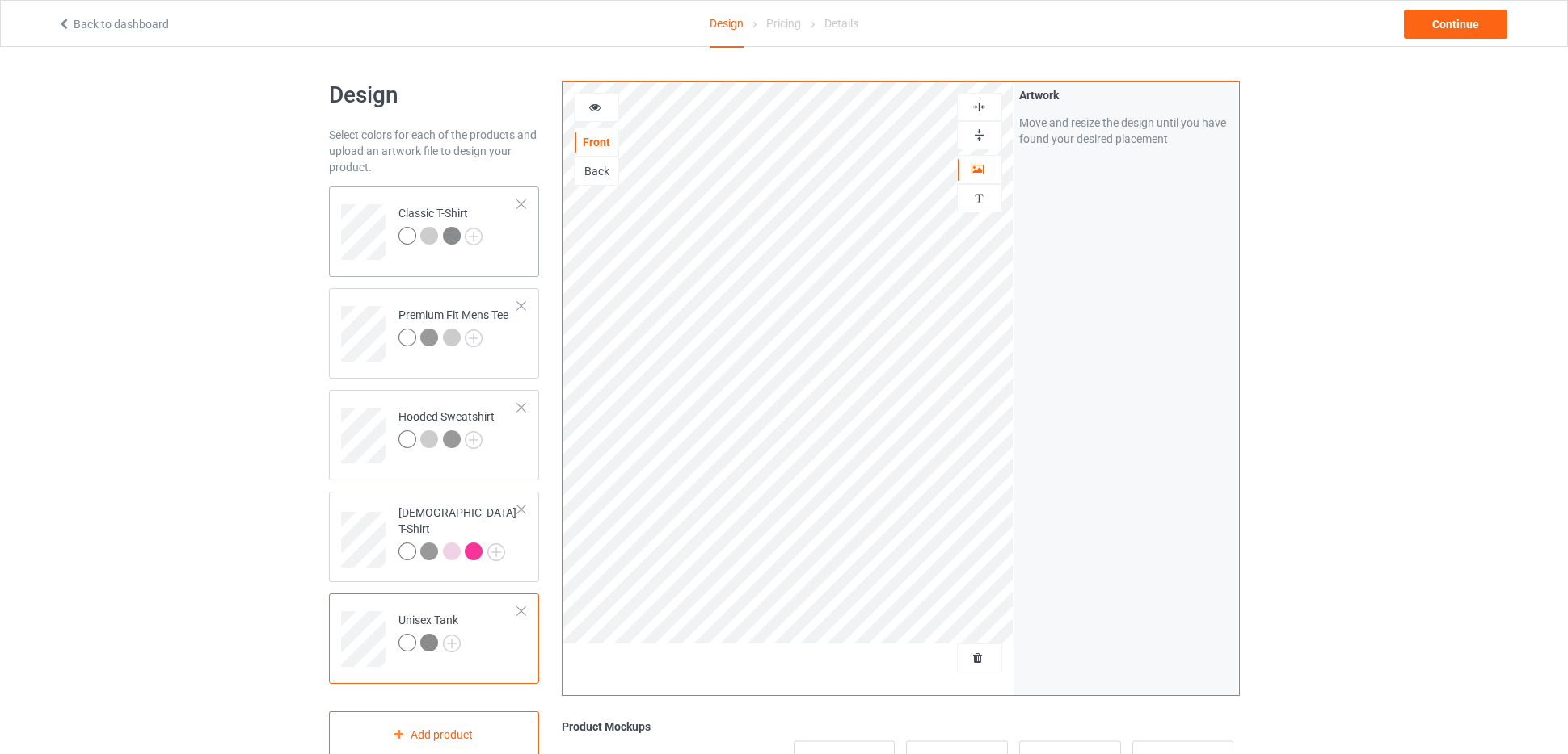
click at [513, 266] on div "Classic T-Shirt" at bounding box center [434, 232] width 211 height 90
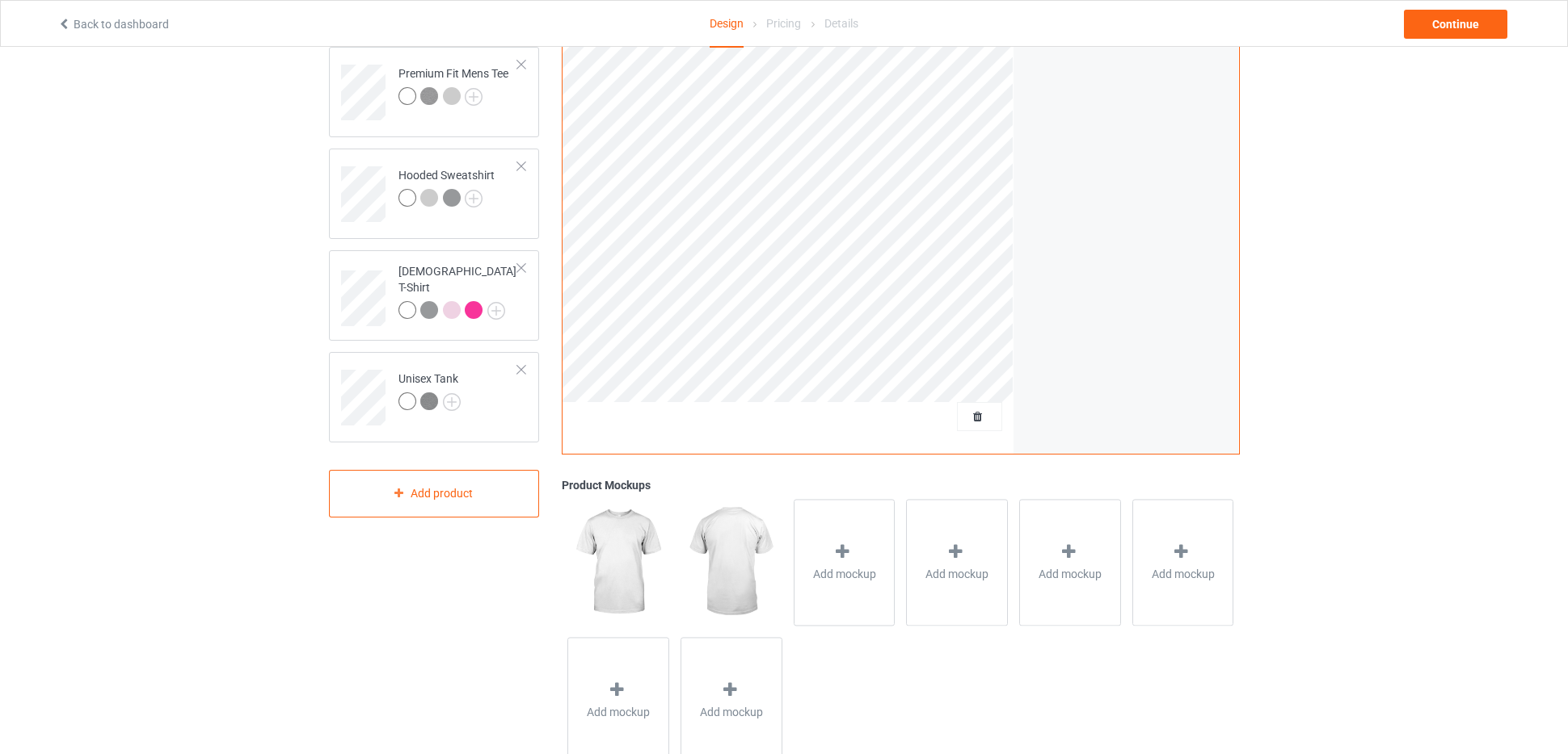
scroll to position [244, 0]
click at [841, 555] on icon at bounding box center [842, 549] width 21 height 17
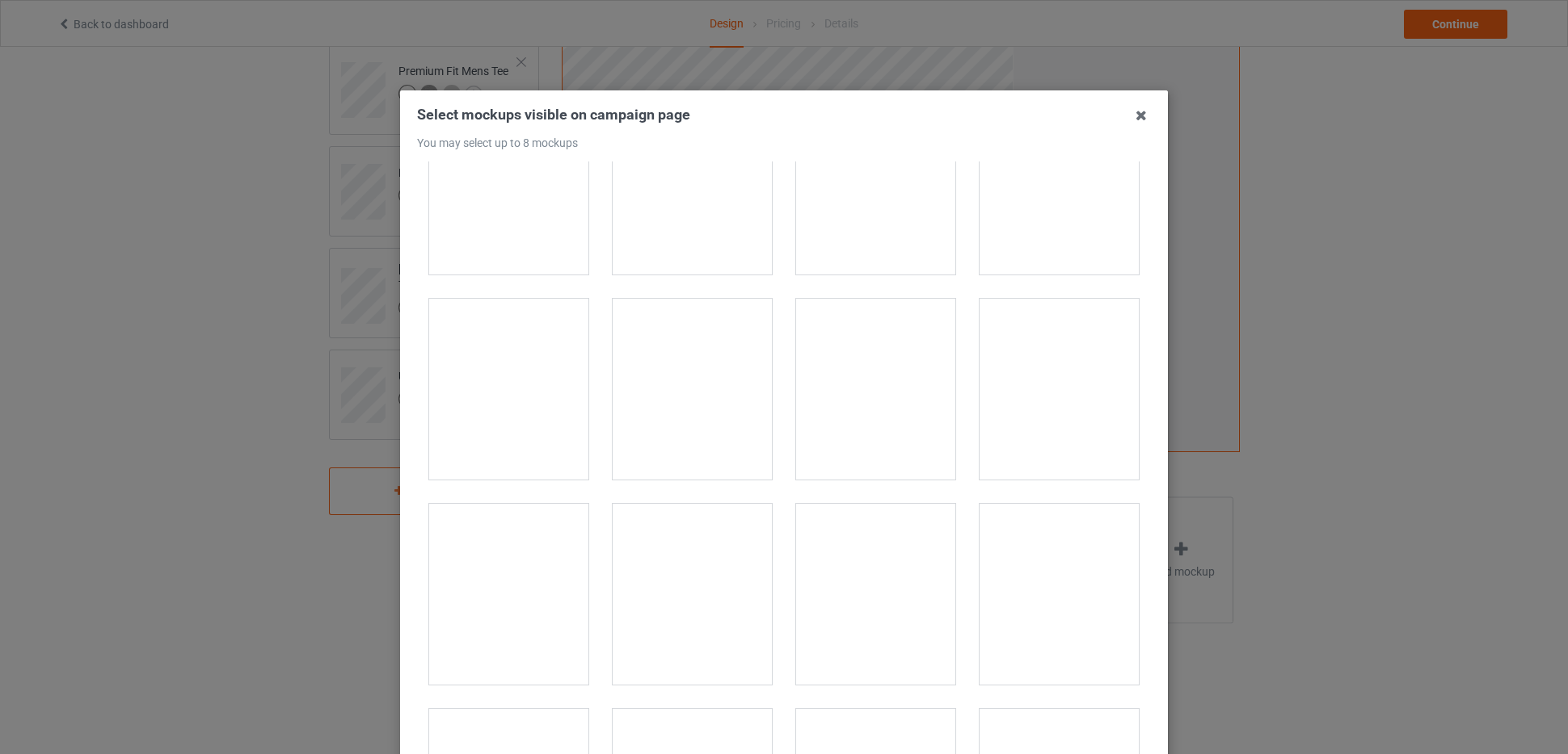
scroll to position [0, 0]
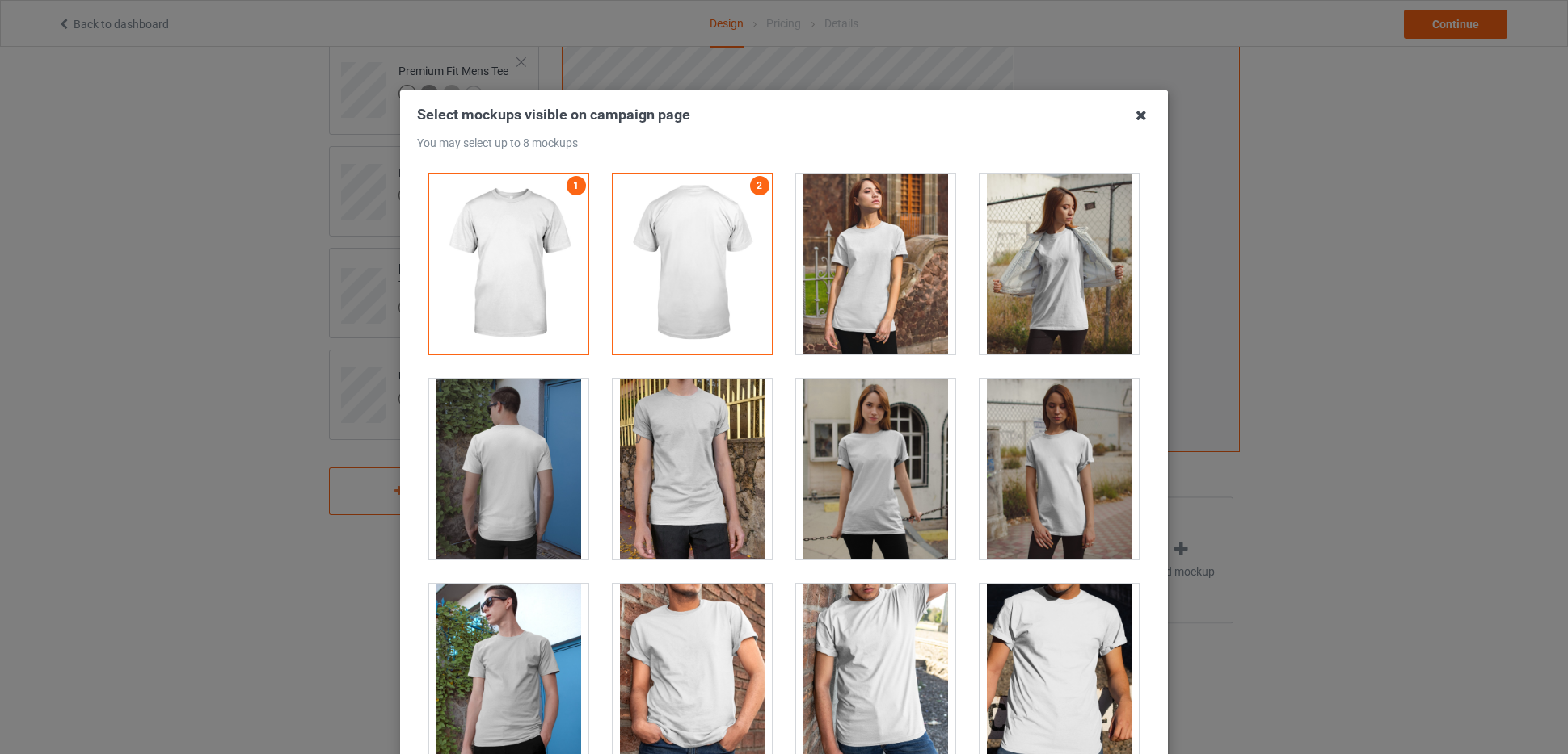
click at [1140, 114] on icon at bounding box center [1141, 115] width 26 height 26
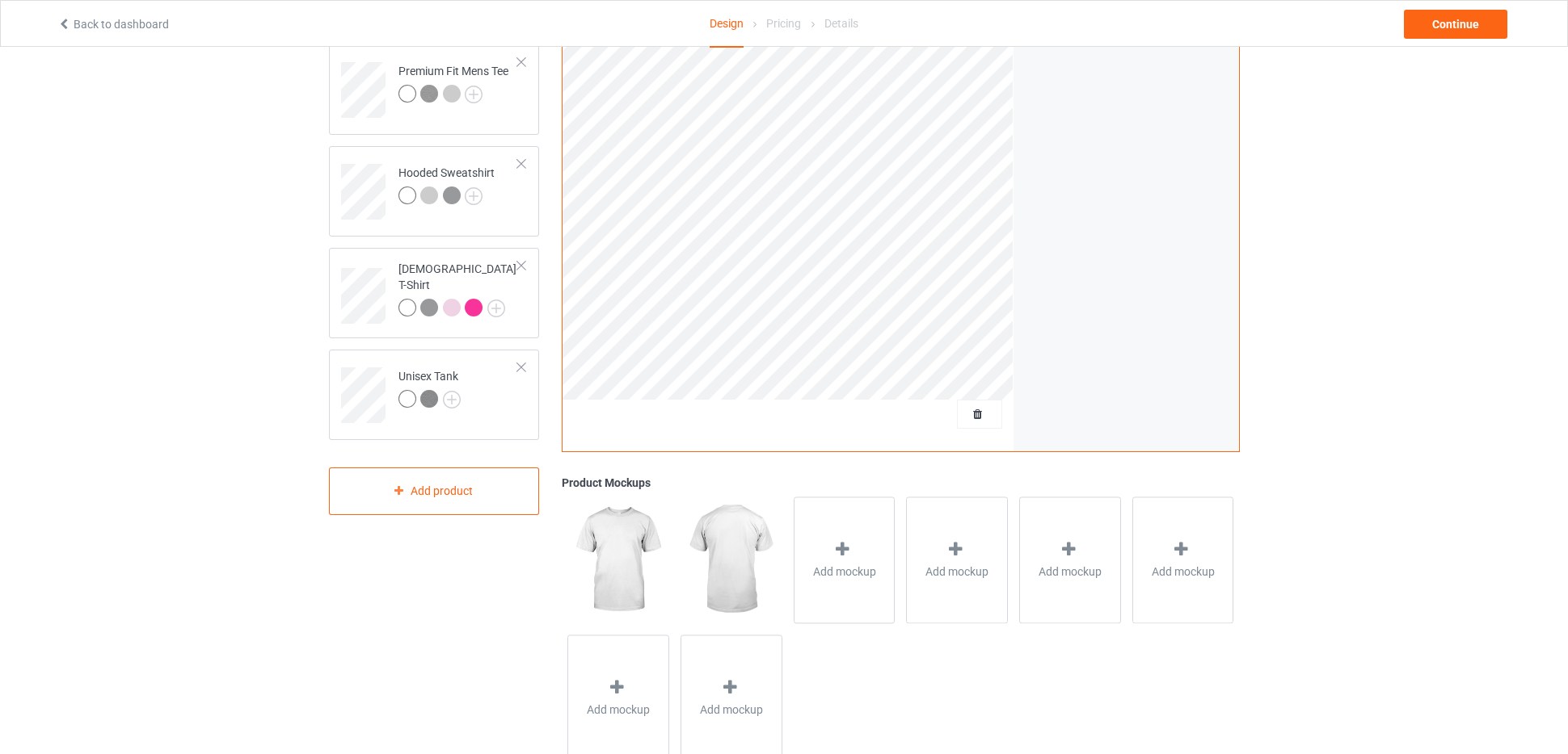
click at [617, 547] on img at bounding box center [618, 559] width 101 height 126
click at [843, 543] on icon at bounding box center [842, 544] width 21 height 17
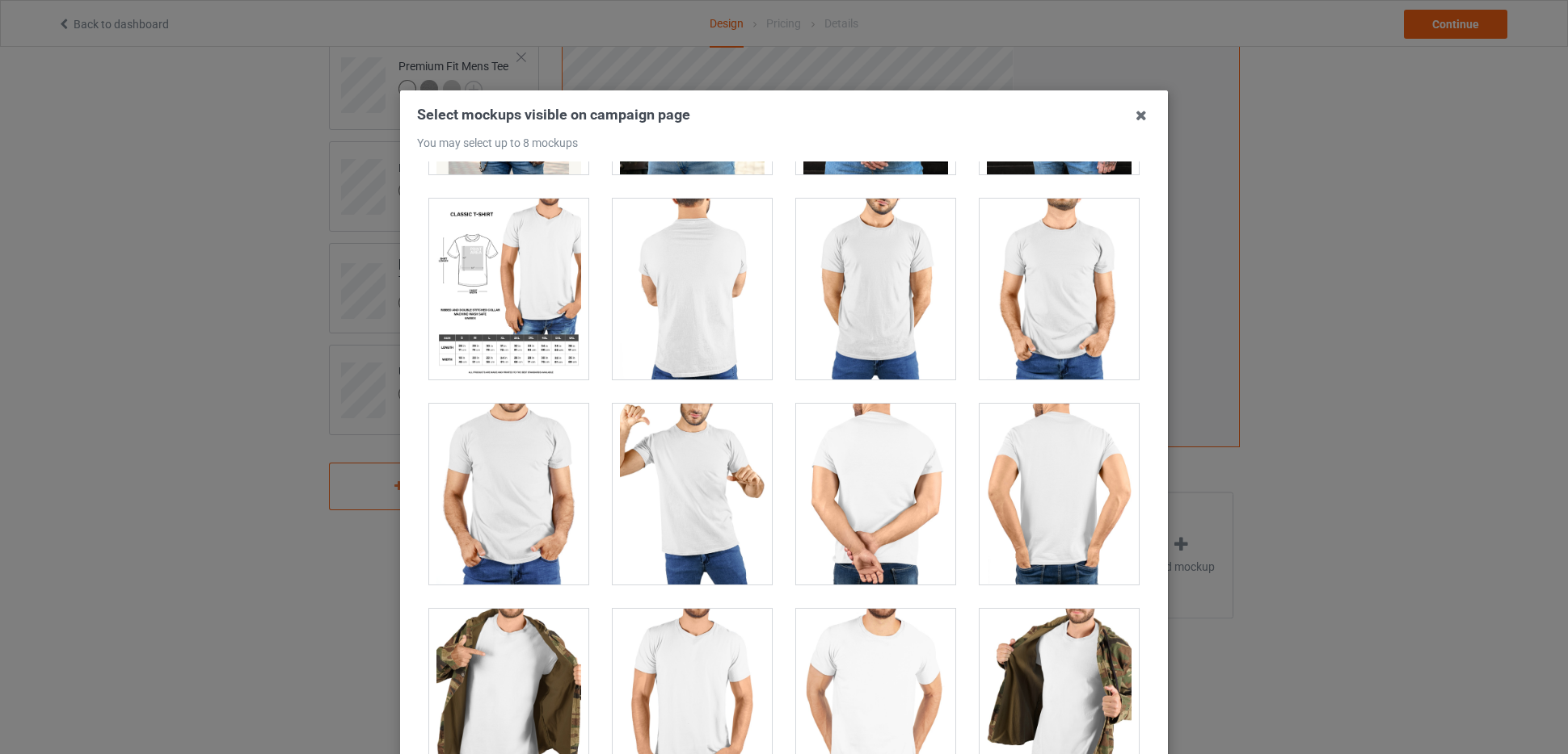
scroll to position [13528, 0]
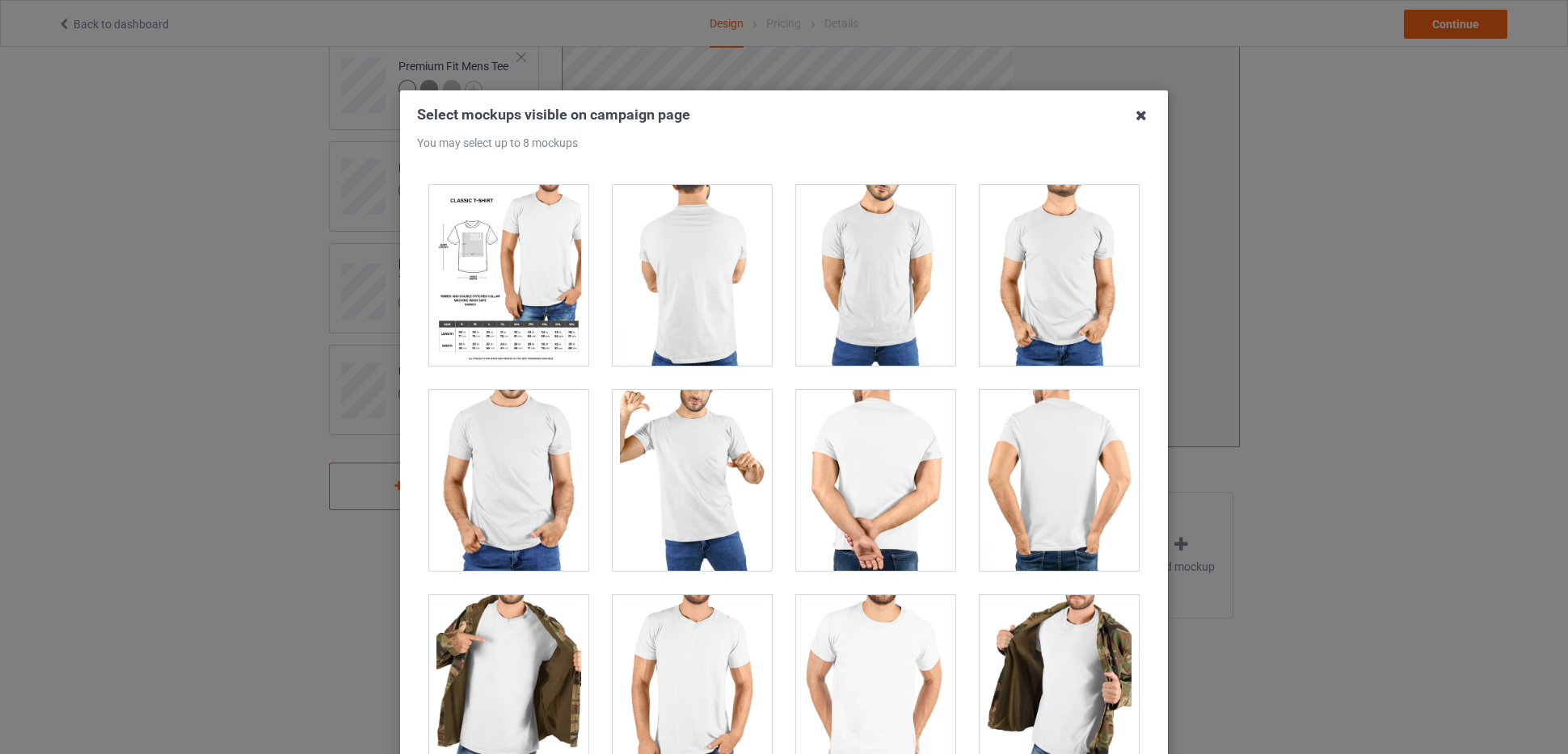
click at [1141, 120] on icon at bounding box center [1141, 115] width 26 height 26
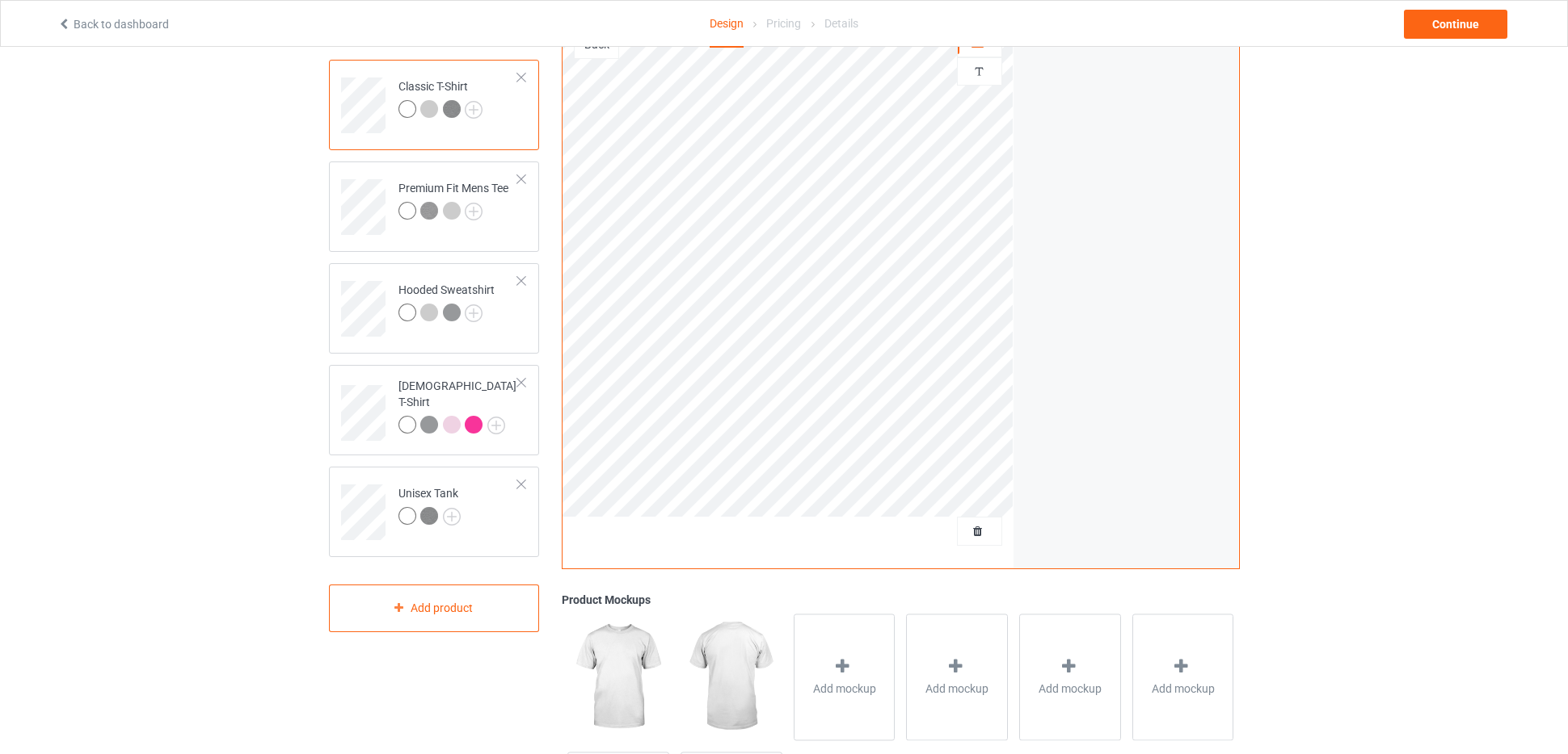
scroll to position [0, 0]
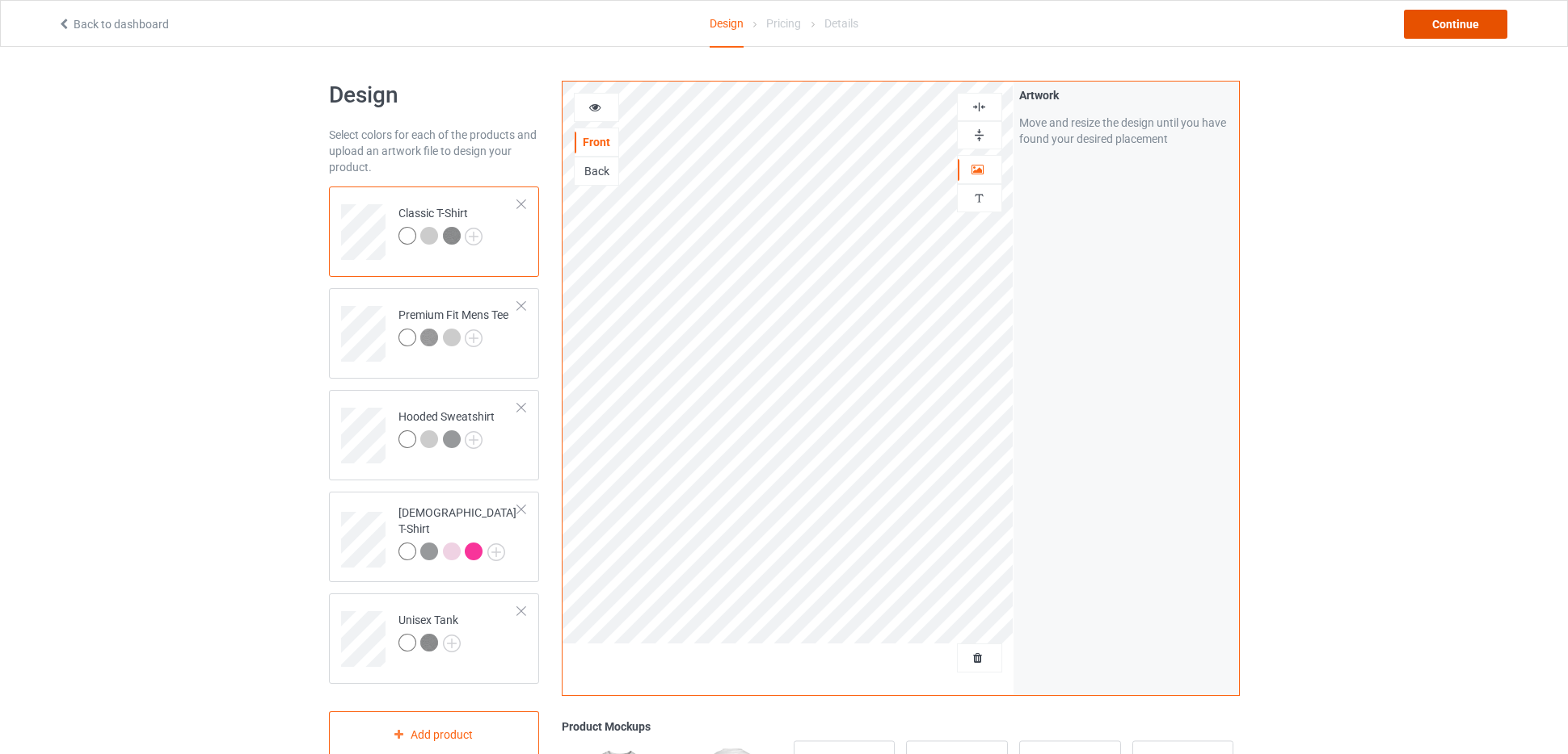
click at [1451, 23] on div "Continue" at bounding box center [1455, 25] width 103 height 29
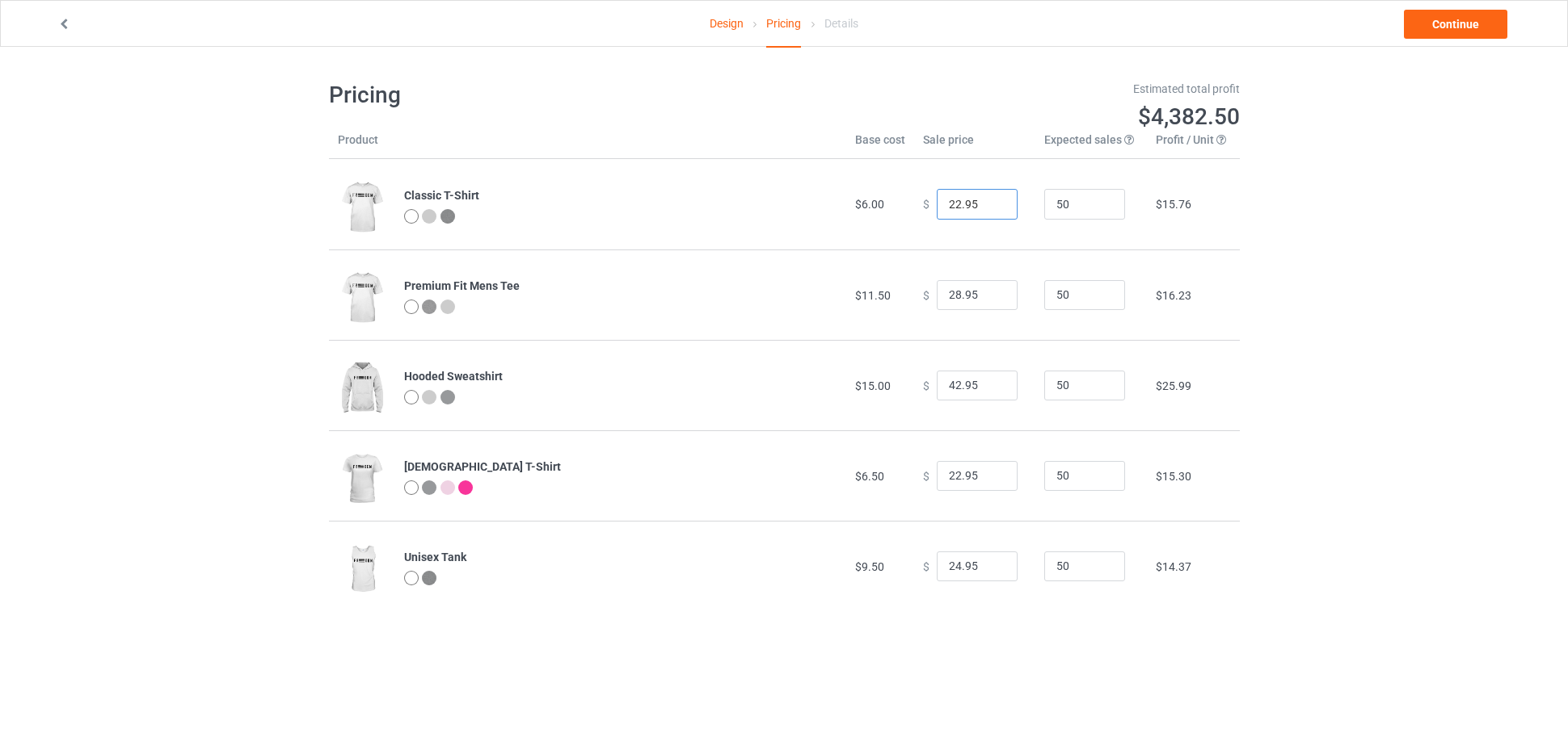
drag, startPoint x: 953, startPoint y: 203, endPoint x: 941, endPoint y: 259, distance: 57.3
click at [953, 205] on input "22.95" at bounding box center [977, 203] width 81 height 30
drag, startPoint x: 968, startPoint y: 205, endPoint x: 968, endPoint y: 220, distance: 15.0
click at [968, 208] on input "22.95" at bounding box center [977, 203] width 81 height 30
type input "22.99"
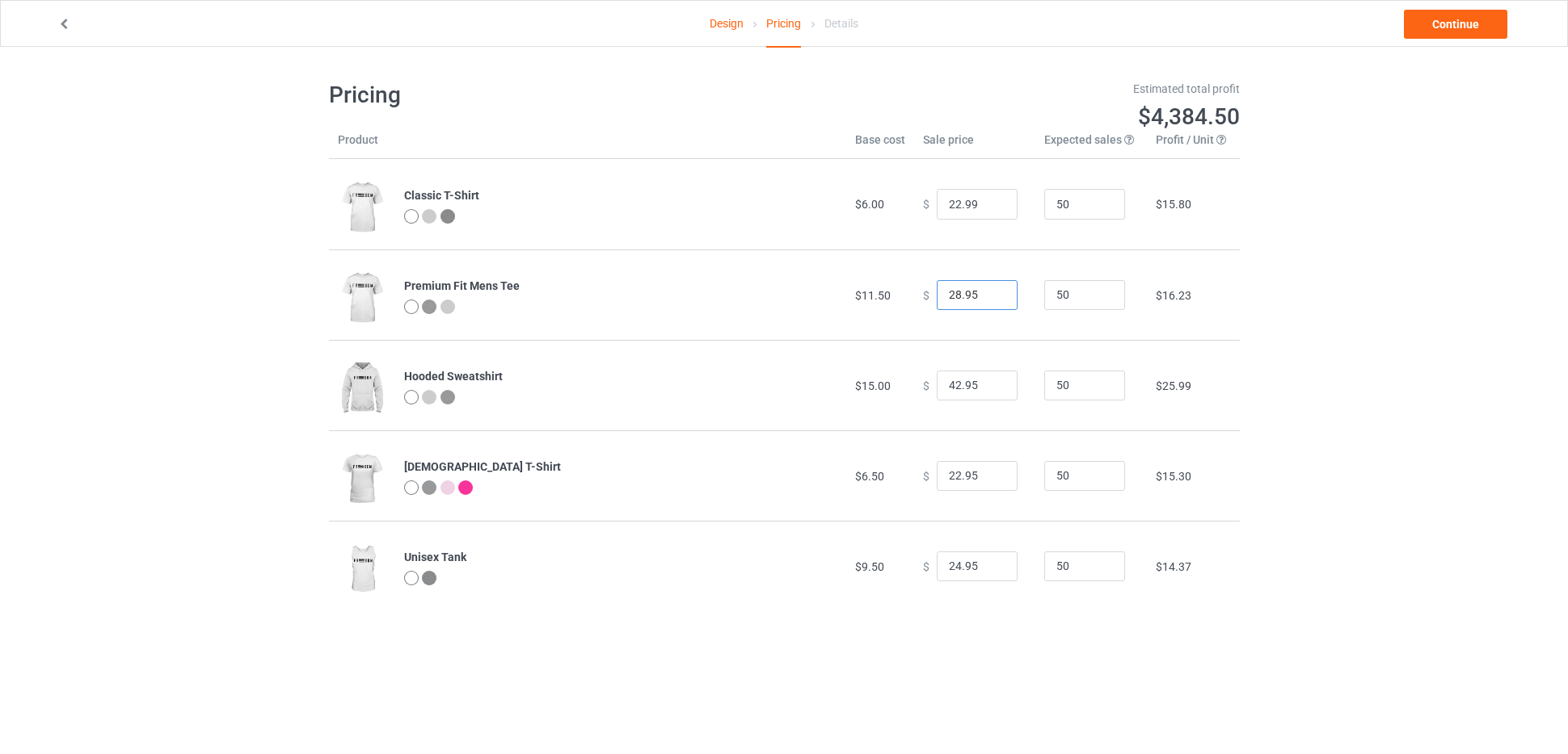
click at [969, 297] on input "28.95" at bounding box center [977, 295] width 81 height 30
type input "28.99"
click at [967, 384] on input "42.95" at bounding box center [977, 385] width 81 height 30
type input "42.99"
click at [967, 476] on input "22.95" at bounding box center [977, 476] width 81 height 30
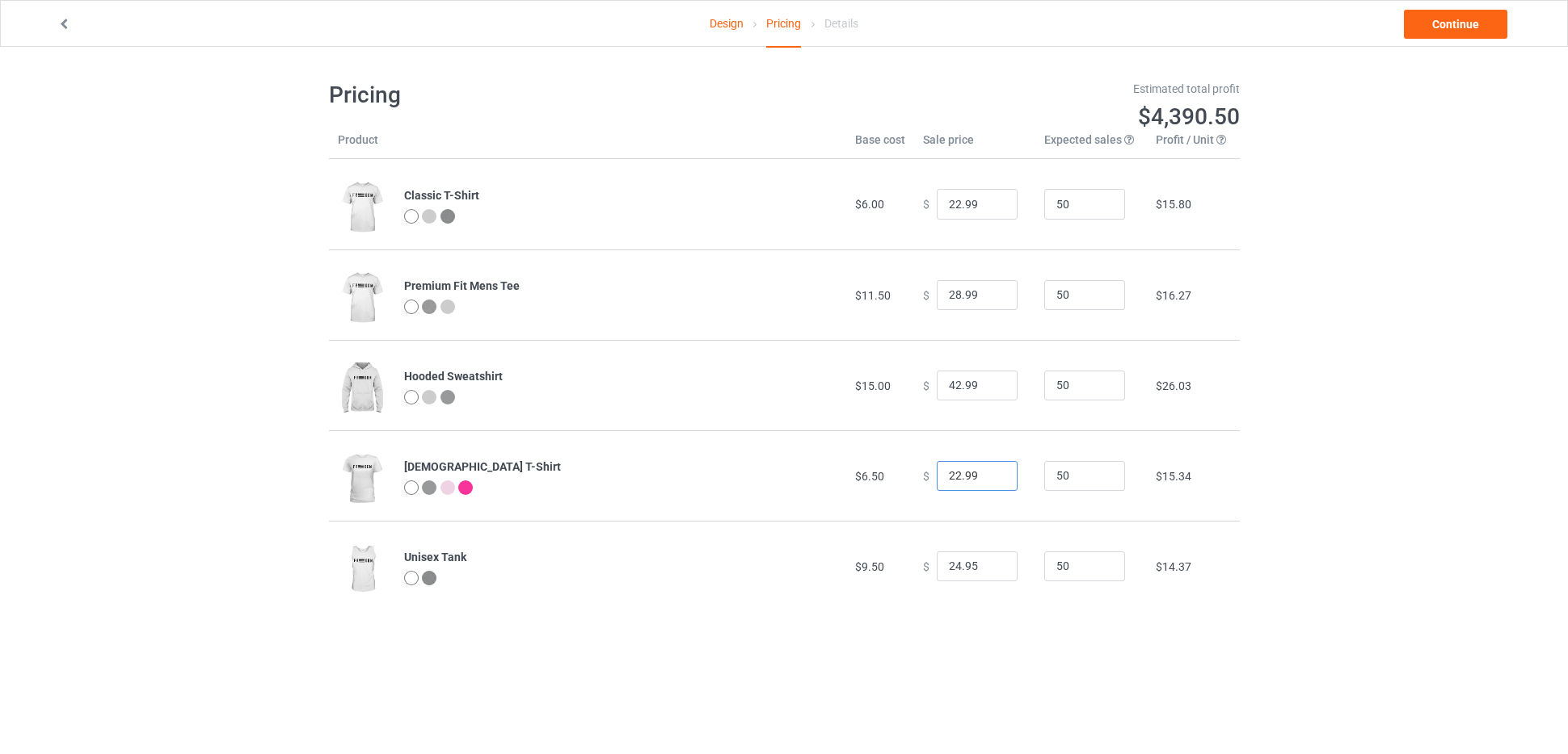
type input "22.99"
click at [967, 567] on input "24.95" at bounding box center [977, 566] width 81 height 30
type input "24.99"
click at [974, 638] on div "Pricing Estimated total profit $4,392.50 Product Base cost Sale price Expected …" at bounding box center [784, 346] width 911 height 599
click at [1449, 24] on link "Continue" at bounding box center [1455, 25] width 103 height 29
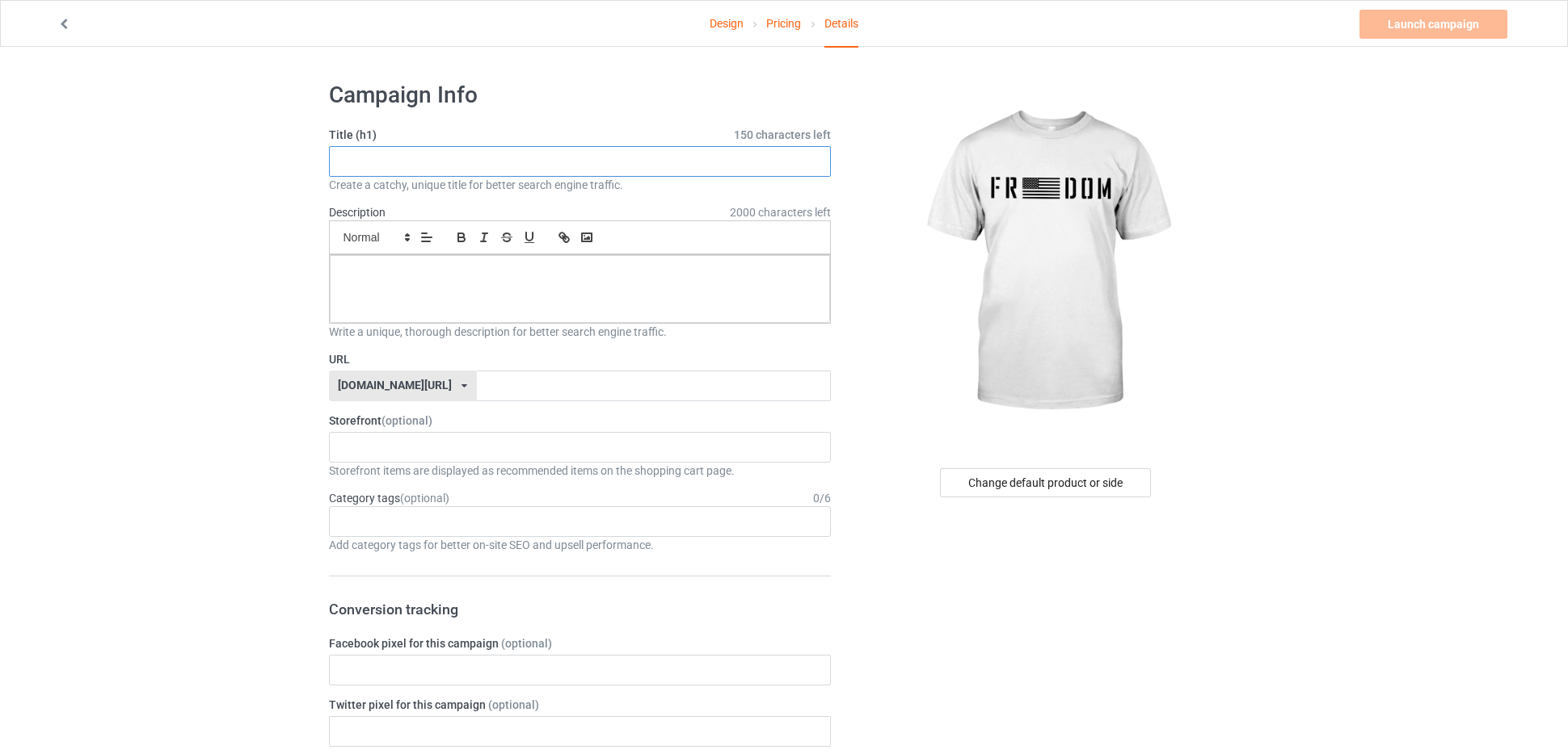
click at [371, 156] on input "text" at bounding box center [579, 161] width 503 height 30
drag, startPoint x: 399, startPoint y: 158, endPoint x: 358, endPoint y: 202, distance: 60.1
click at [330, 150] on input "Freedom Shirt" at bounding box center [579, 161] width 503 height 30
type input "Freedom Shirt"
click at [368, 264] on div at bounding box center [579, 289] width 501 height 68
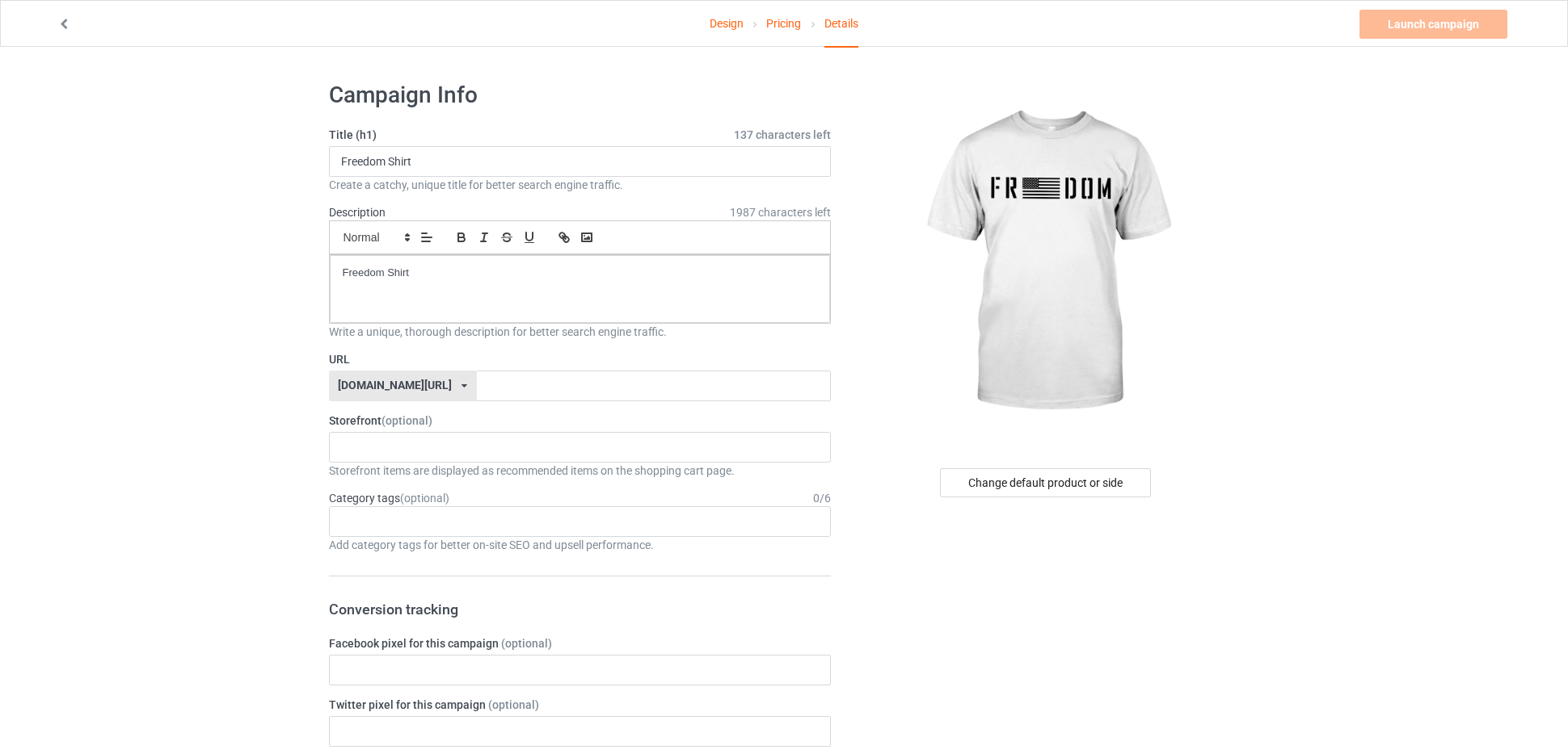
click at [477, 380] on input "text" at bounding box center [654, 385] width 354 height 30
type input "f"
type input "jiiuyehsyafree"
click at [1437, 25] on link "Launch campaign" at bounding box center [1433, 25] width 148 height 29
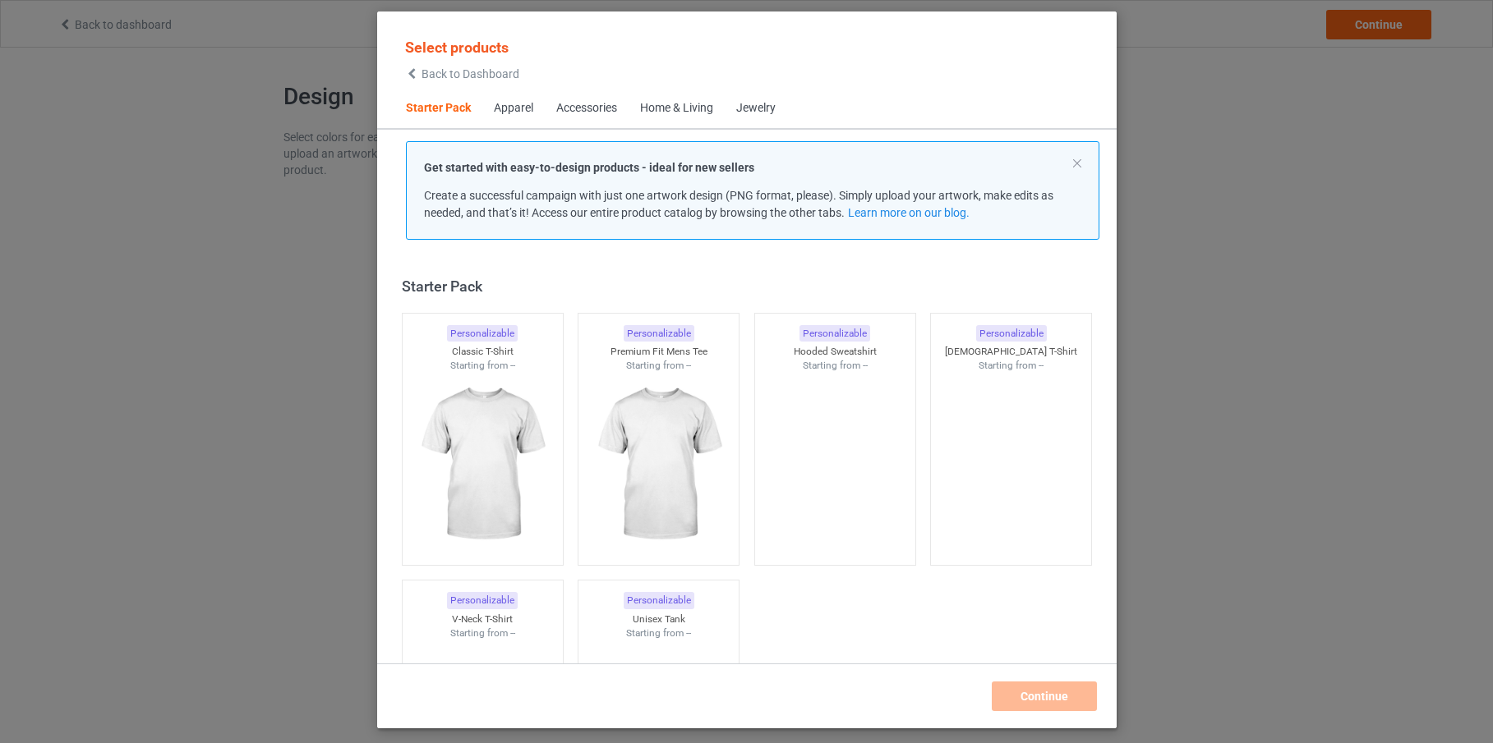
scroll to position [21, 0]
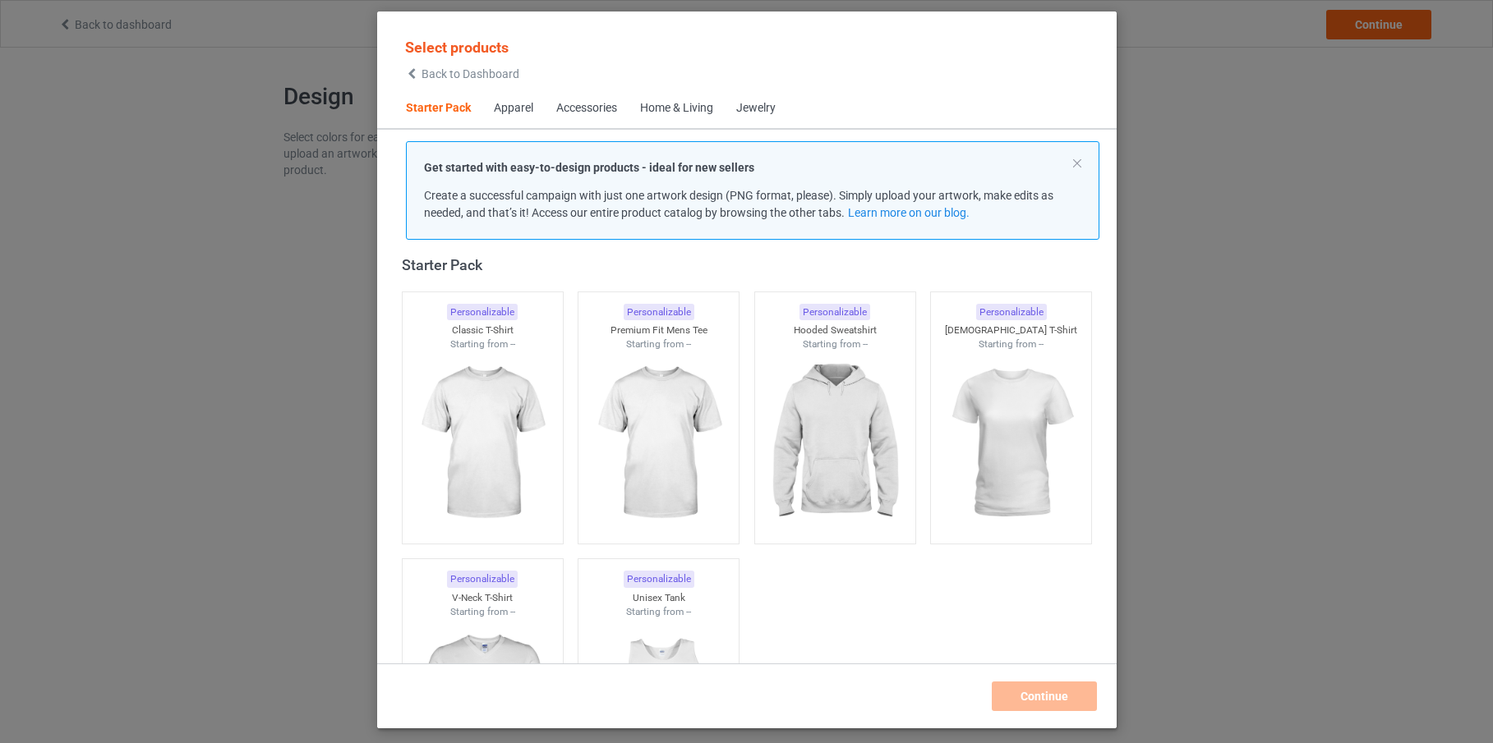
click at [421, 71] on span "Back to Dashboard" at bounding box center [470, 73] width 98 height 13
